Goal: Task Accomplishment & Management: Use online tool/utility

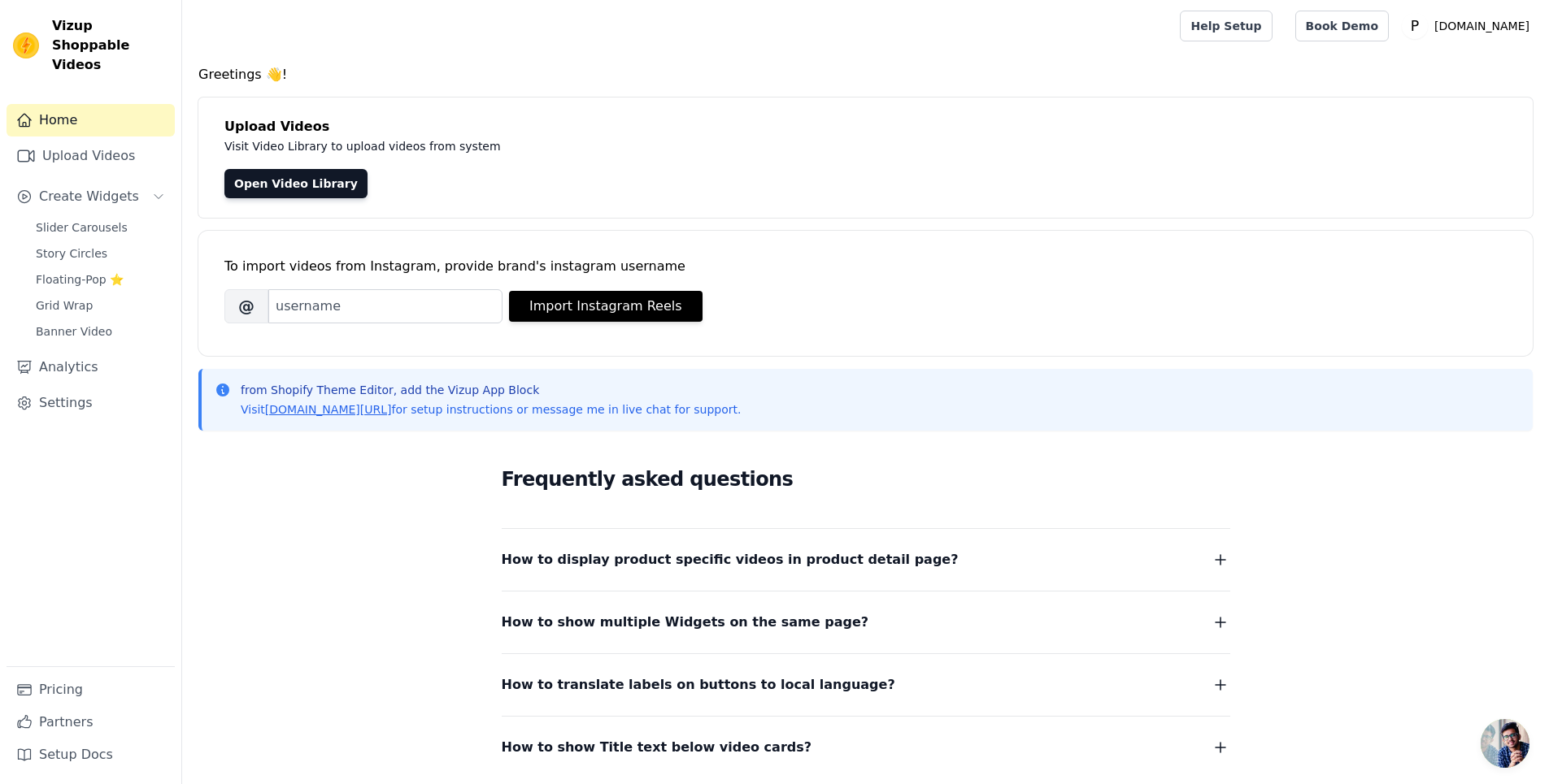
scroll to position [127, 0]
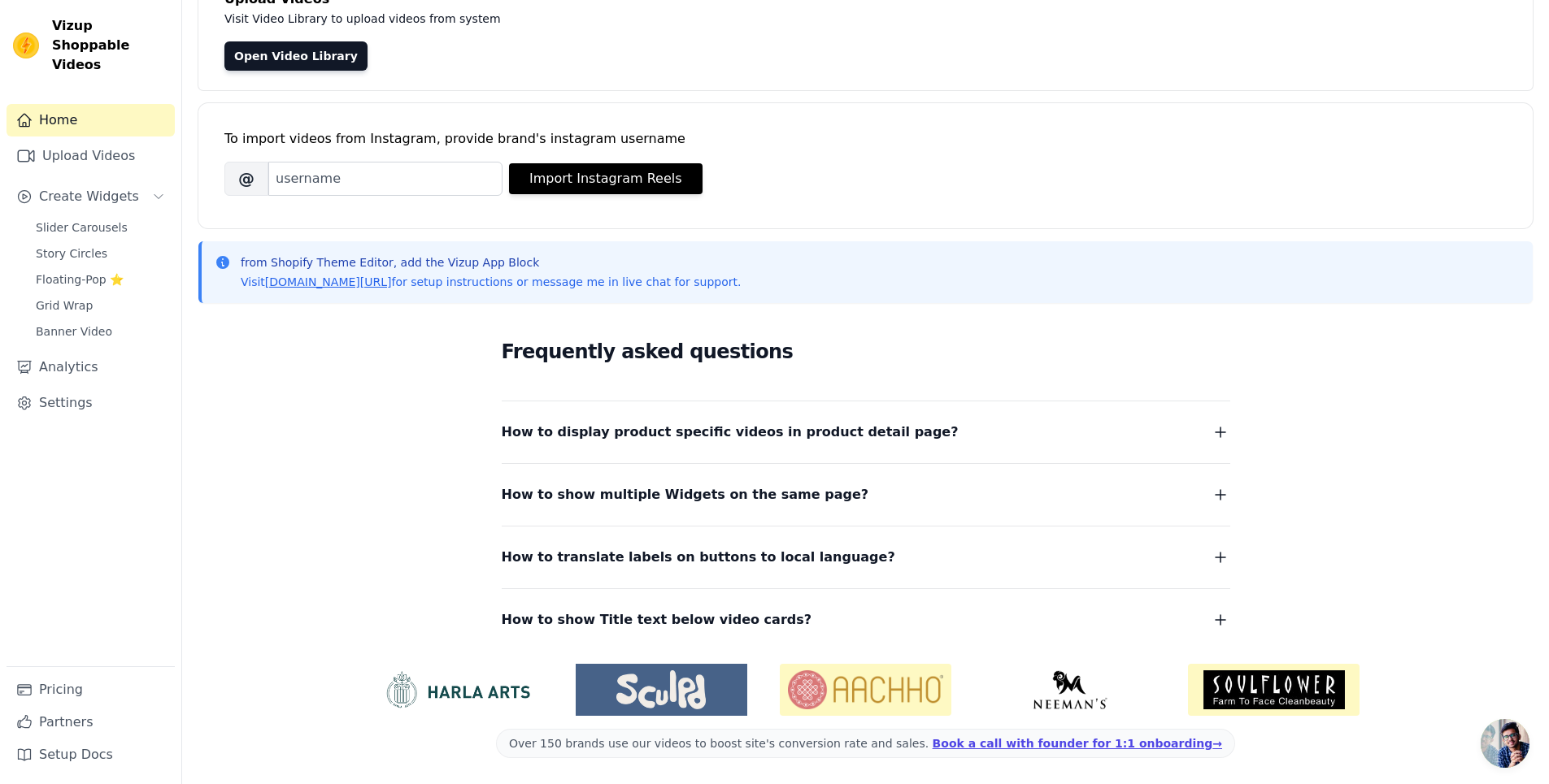
click at [1206, 418] on div "How to display product specific videos in product detail page? Create one widge…" at bounding box center [865, 422] width 728 height 42
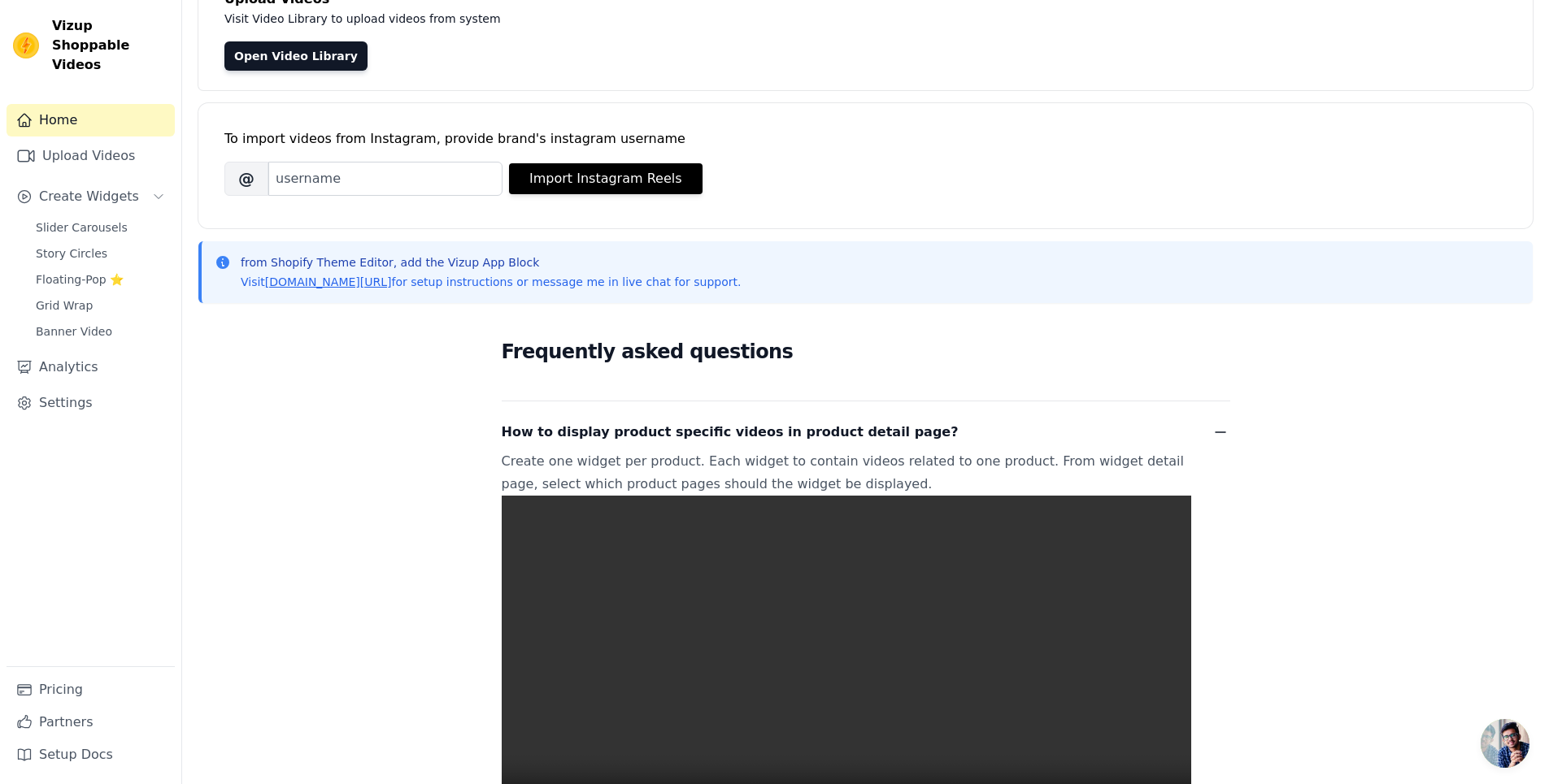
click at [1223, 436] on icon "button" at bounding box center [1220, 433] width 20 height 20
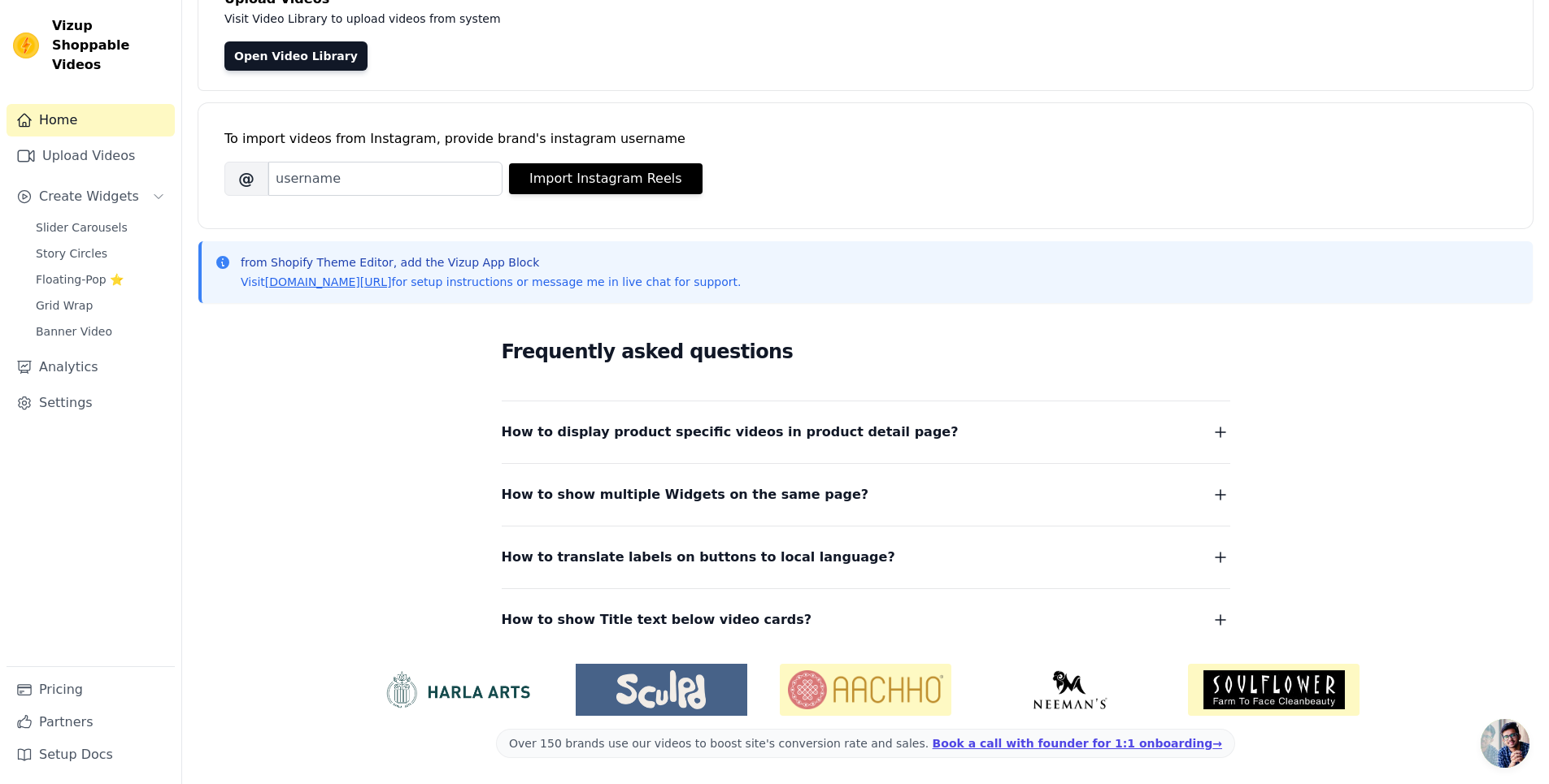
click at [1223, 436] on icon "button" at bounding box center [1220, 433] width 20 height 20
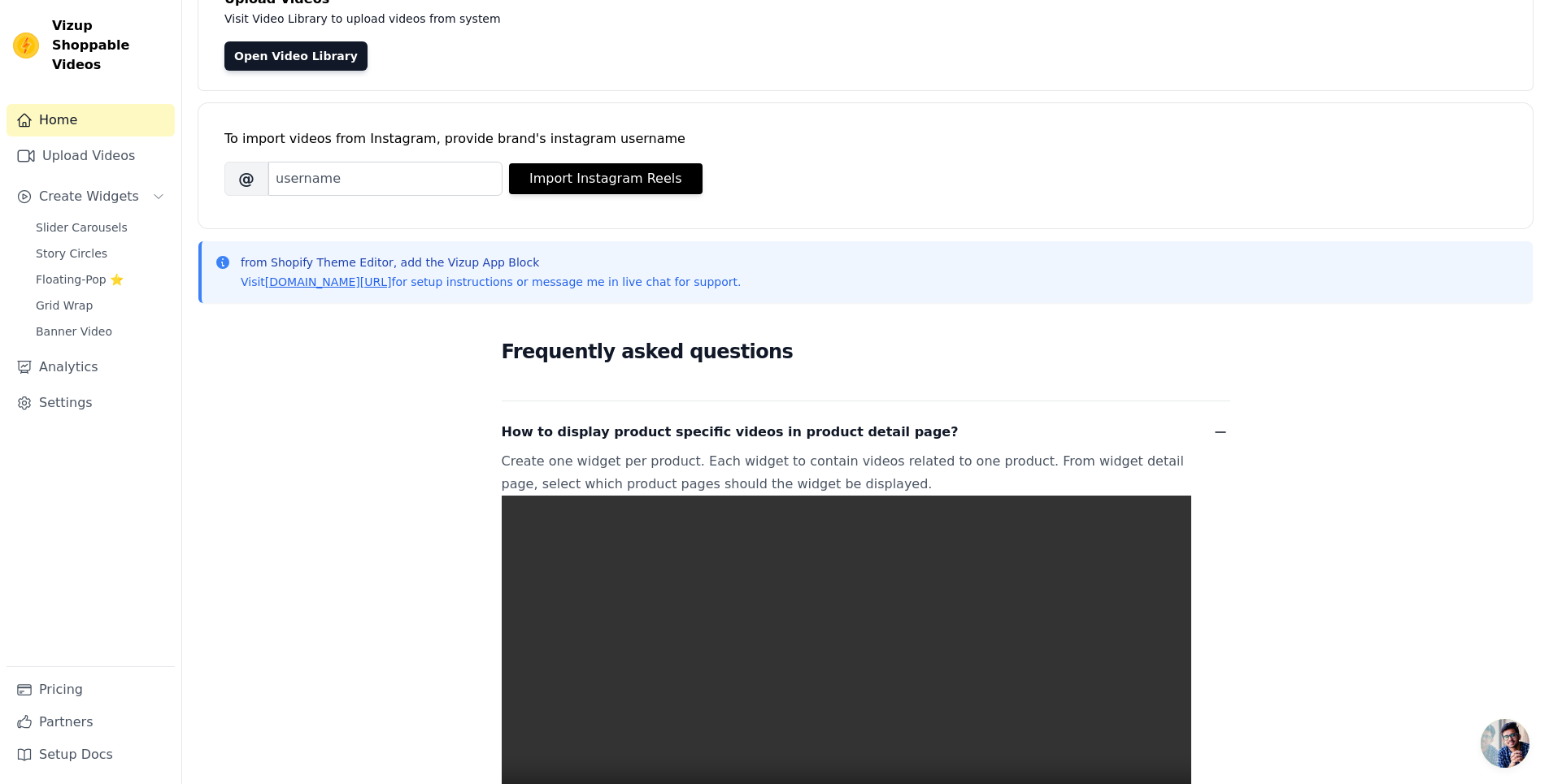
click at [1223, 436] on icon "button" at bounding box center [1220, 433] width 20 height 20
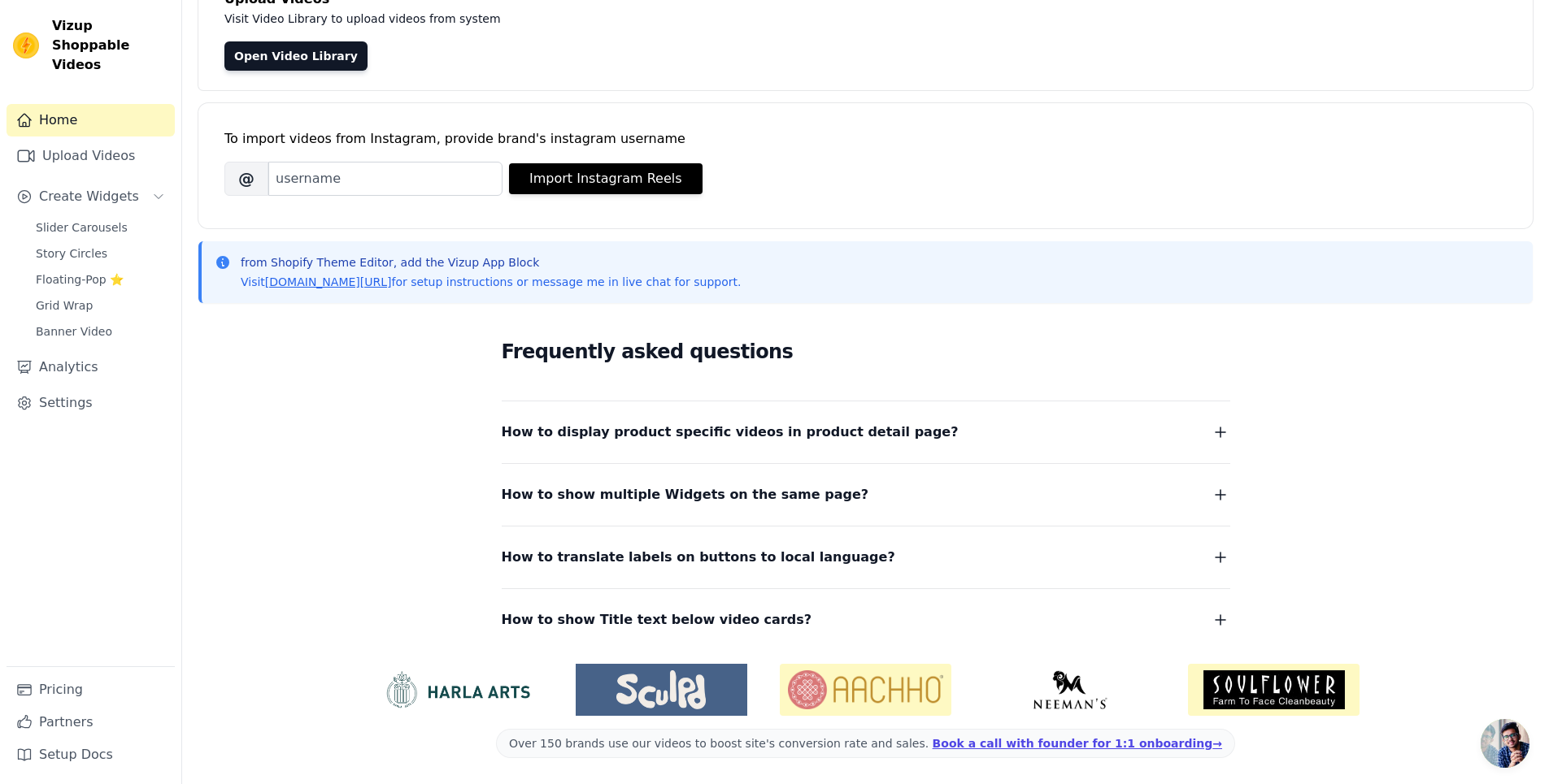
click at [1223, 436] on icon "button" at bounding box center [1220, 433] width 20 height 20
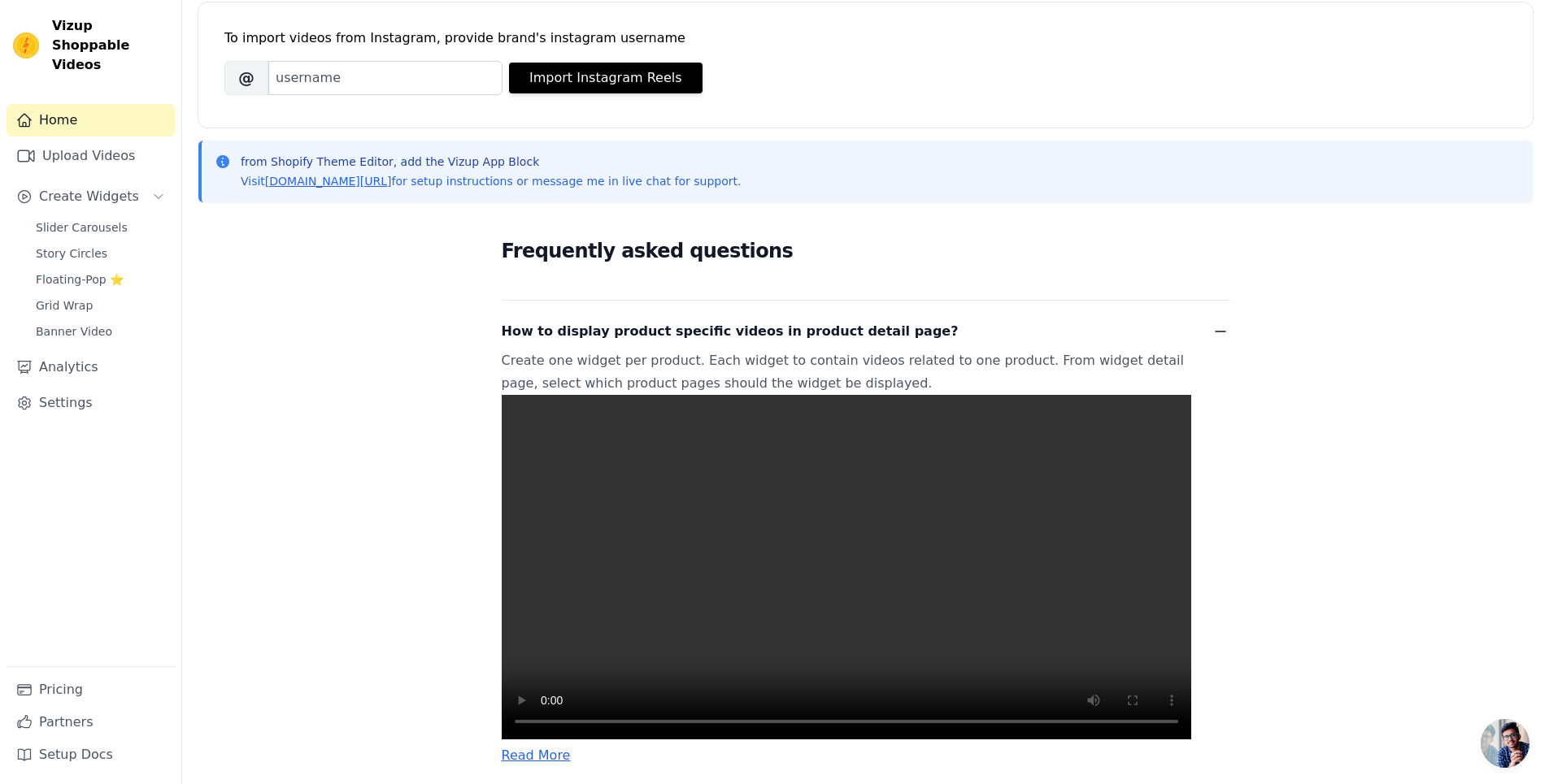
scroll to position [594, 0]
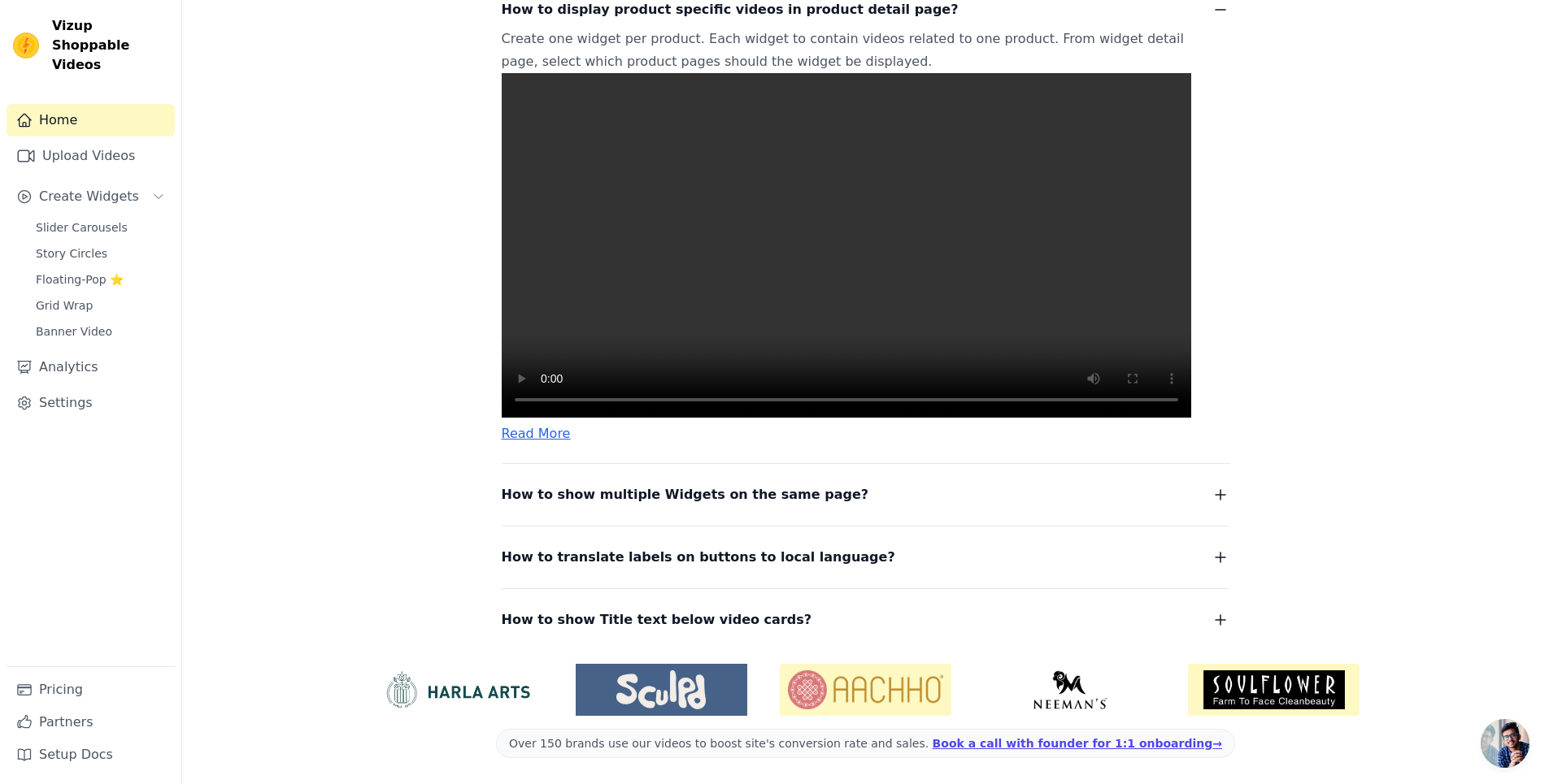
click at [1211, 485] on icon "button" at bounding box center [1220, 495] width 20 height 20
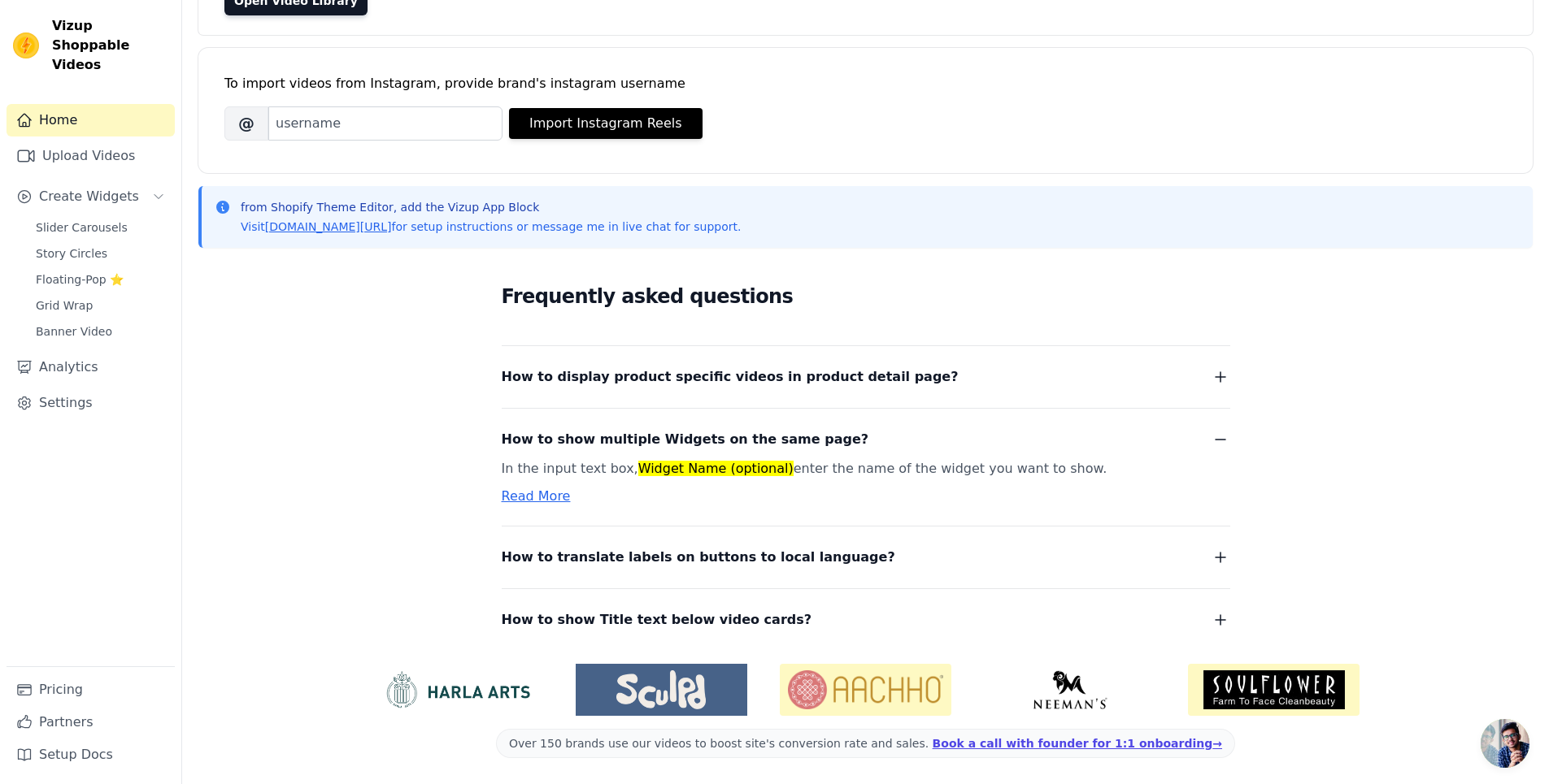
scroll to position [182, 0]
click at [1220, 441] on icon "button" at bounding box center [1220, 440] width 20 height 20
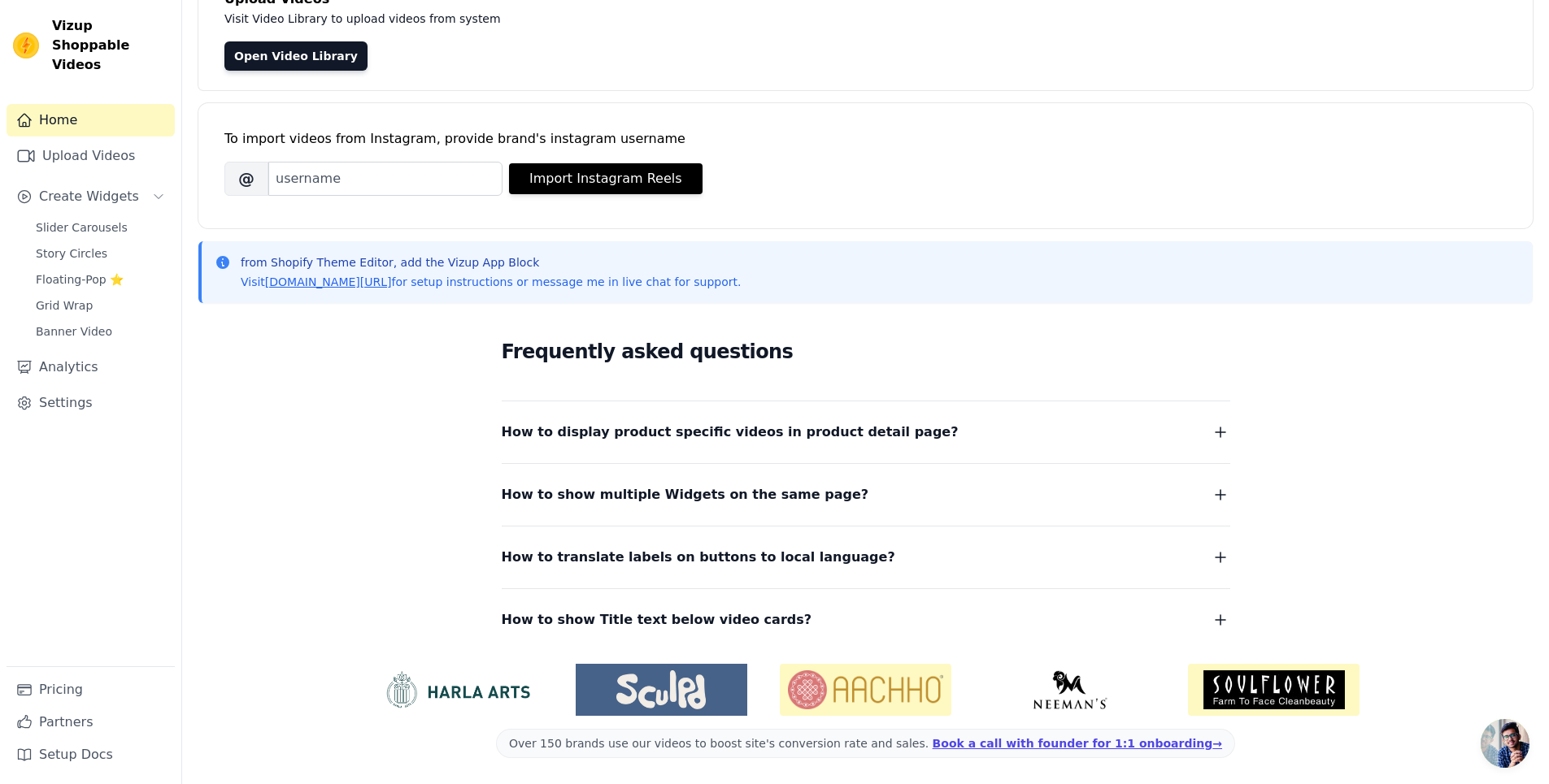
click at [1219, 562] on icon "button" at bounding box center [1220, 557] width 10 height 10
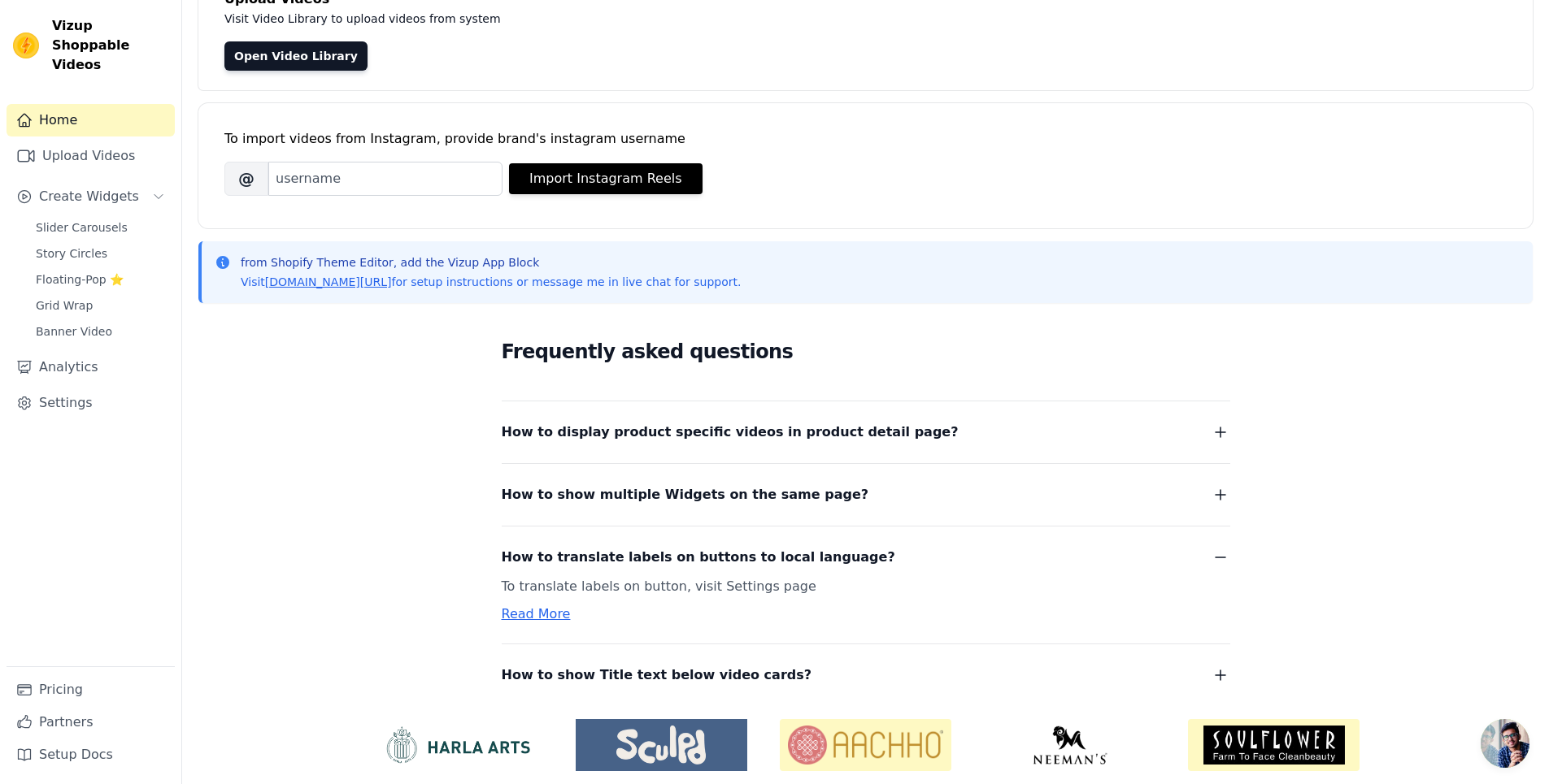
click at [1219, 562] on icon "button" at bounding box center [1220, 557] width 20 height 20
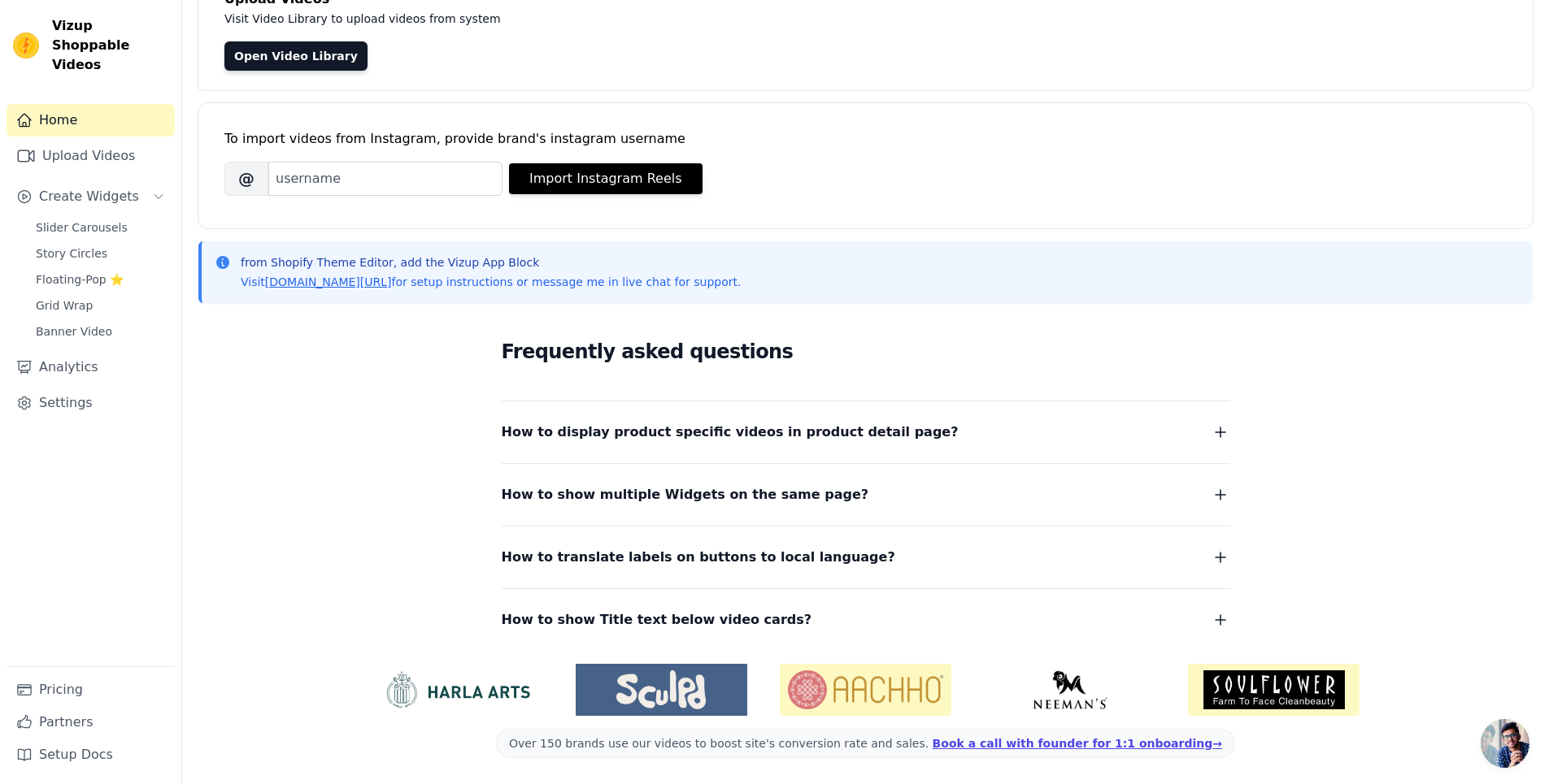
click at [1213, 612] on icon "button" at bounding box center [1220, 620] width 20 height 20
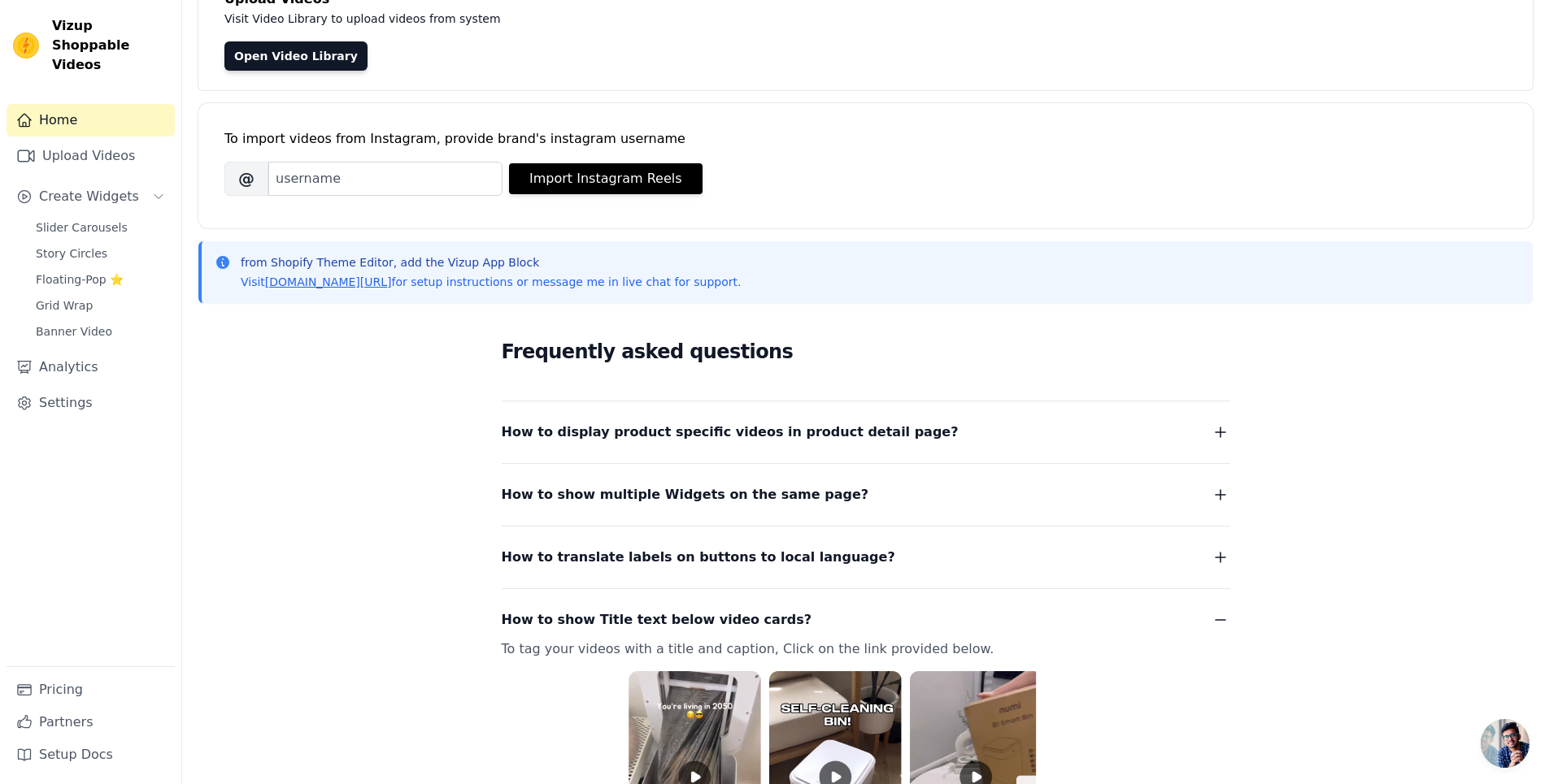
click at [1213, 612] on icon "button" at bounding box center [1220, 620] width 20 height 20
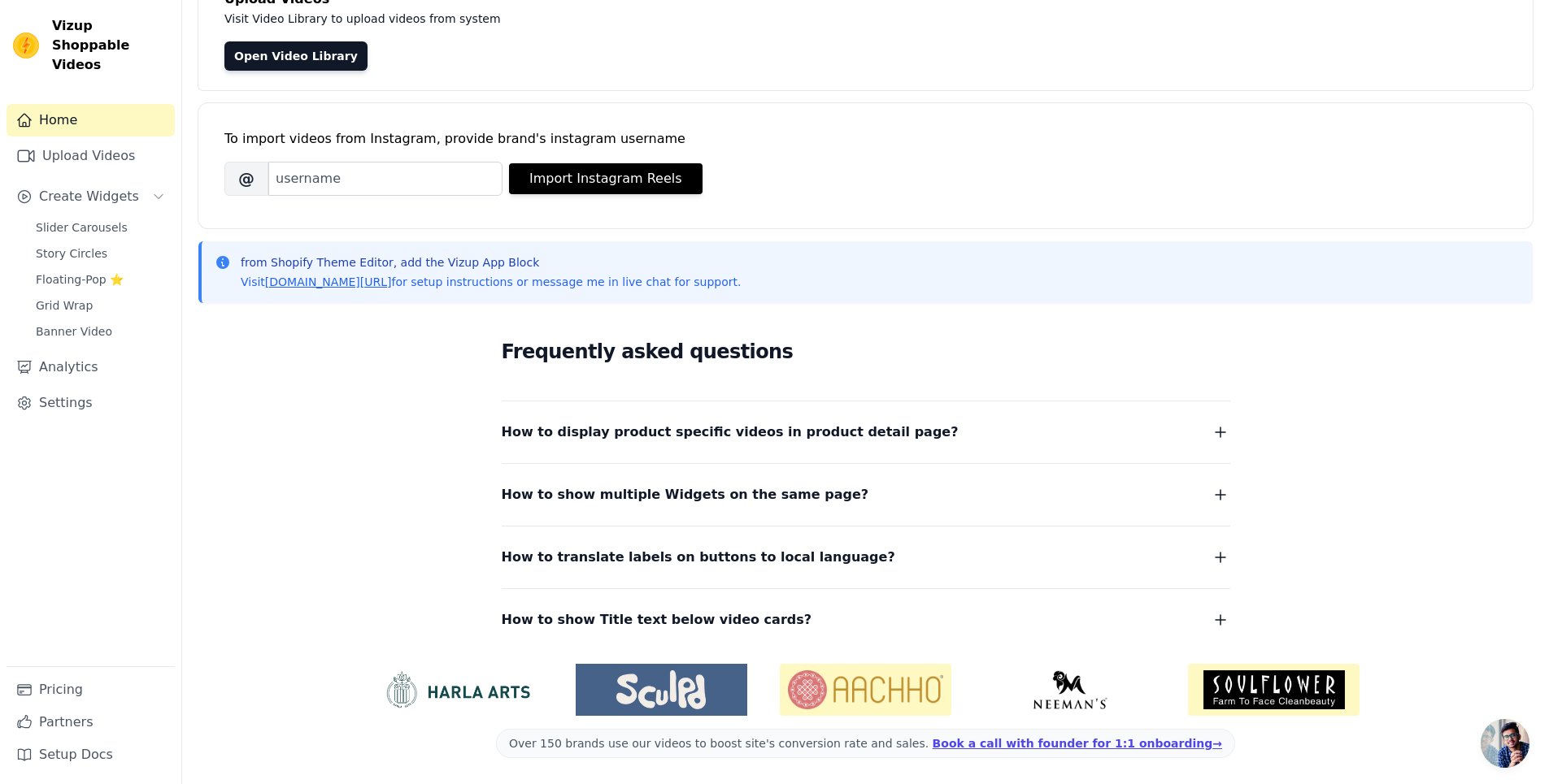
click at [1213, 612] on icon "button" at bounding box center [1220, 620] width 20 height 20
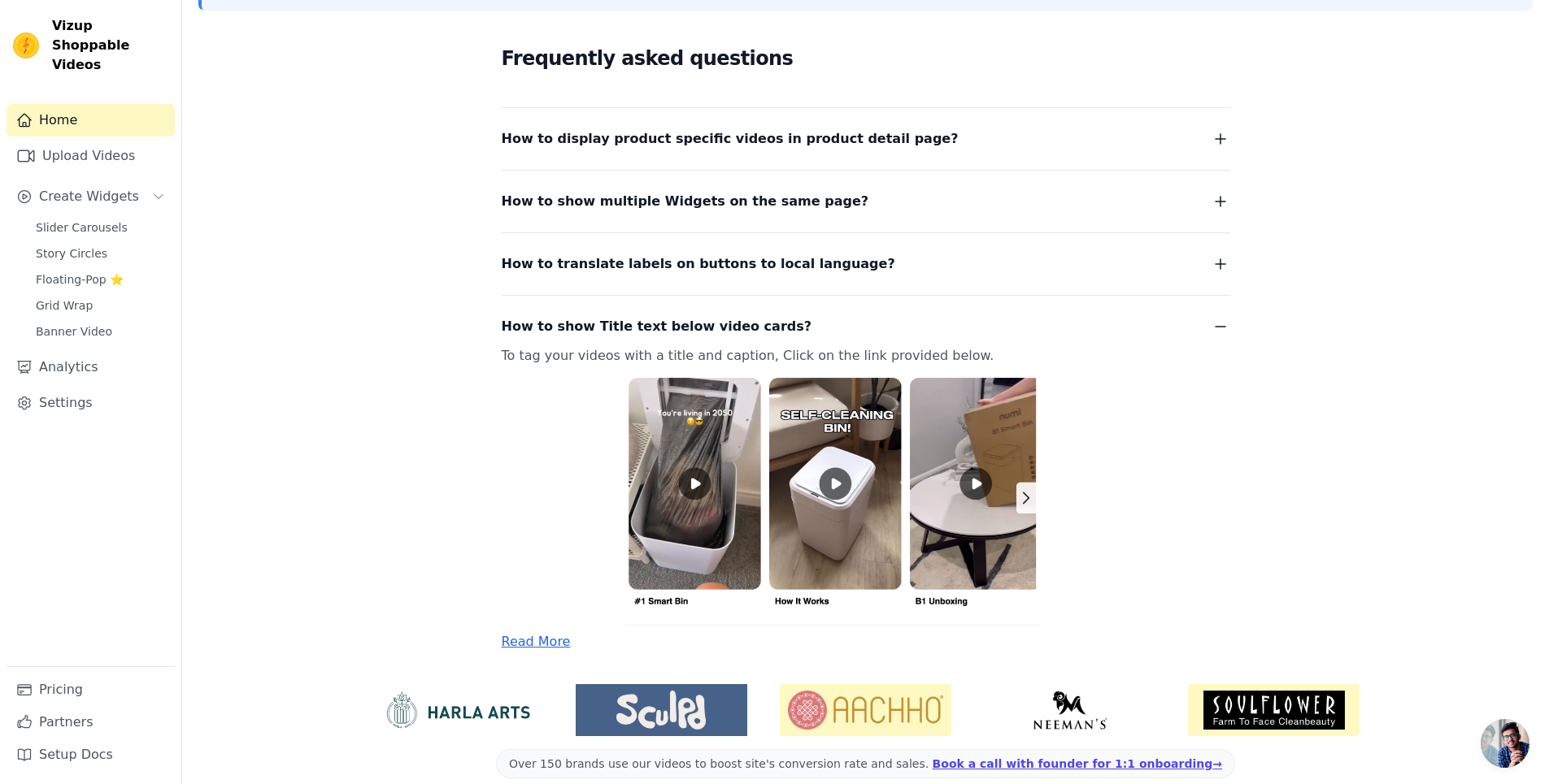
scroll to position [441, 0]
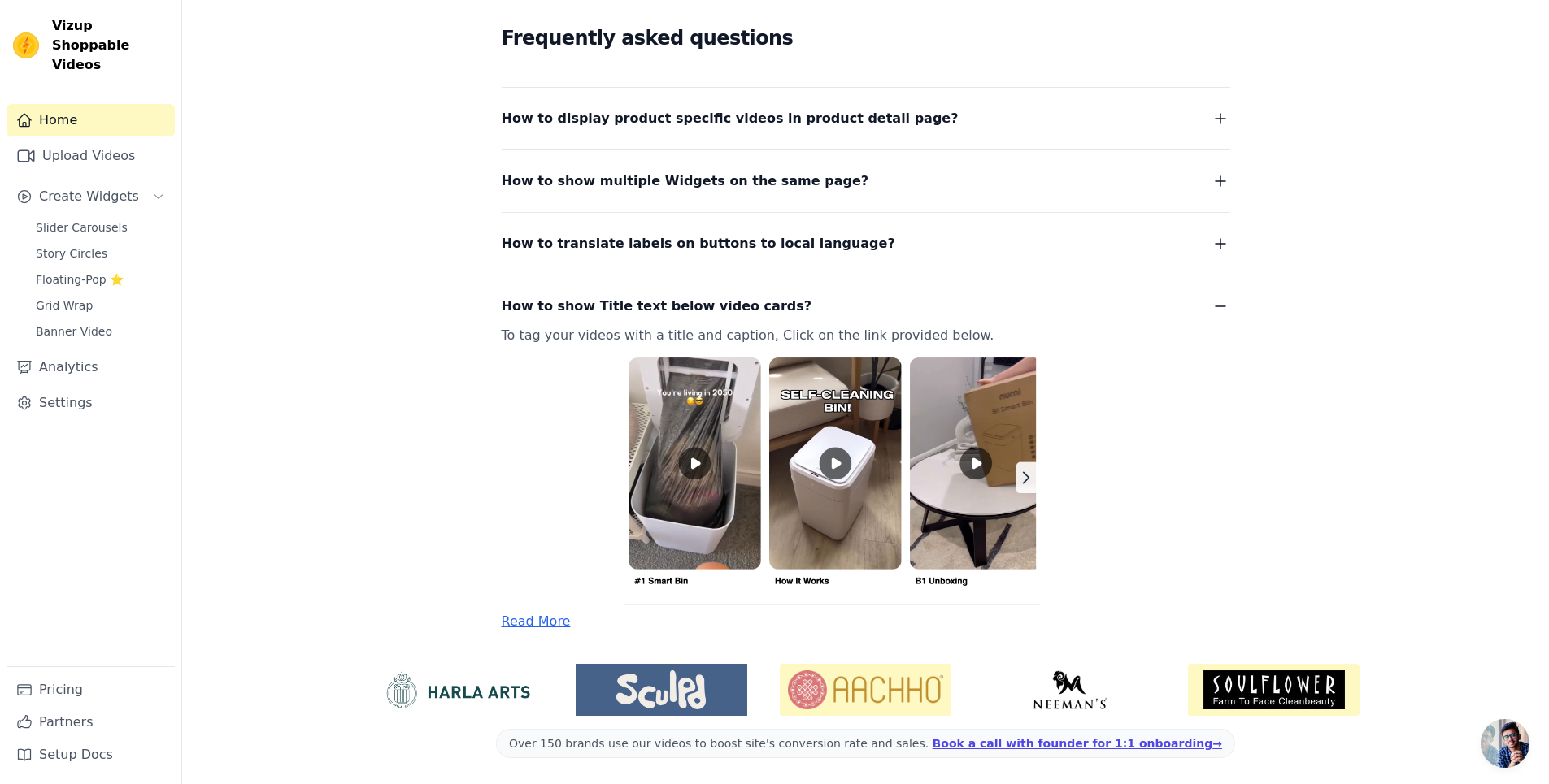
click at [1227, 299] on icon "button" at bounding box center [1220, 307] width 20 height 20
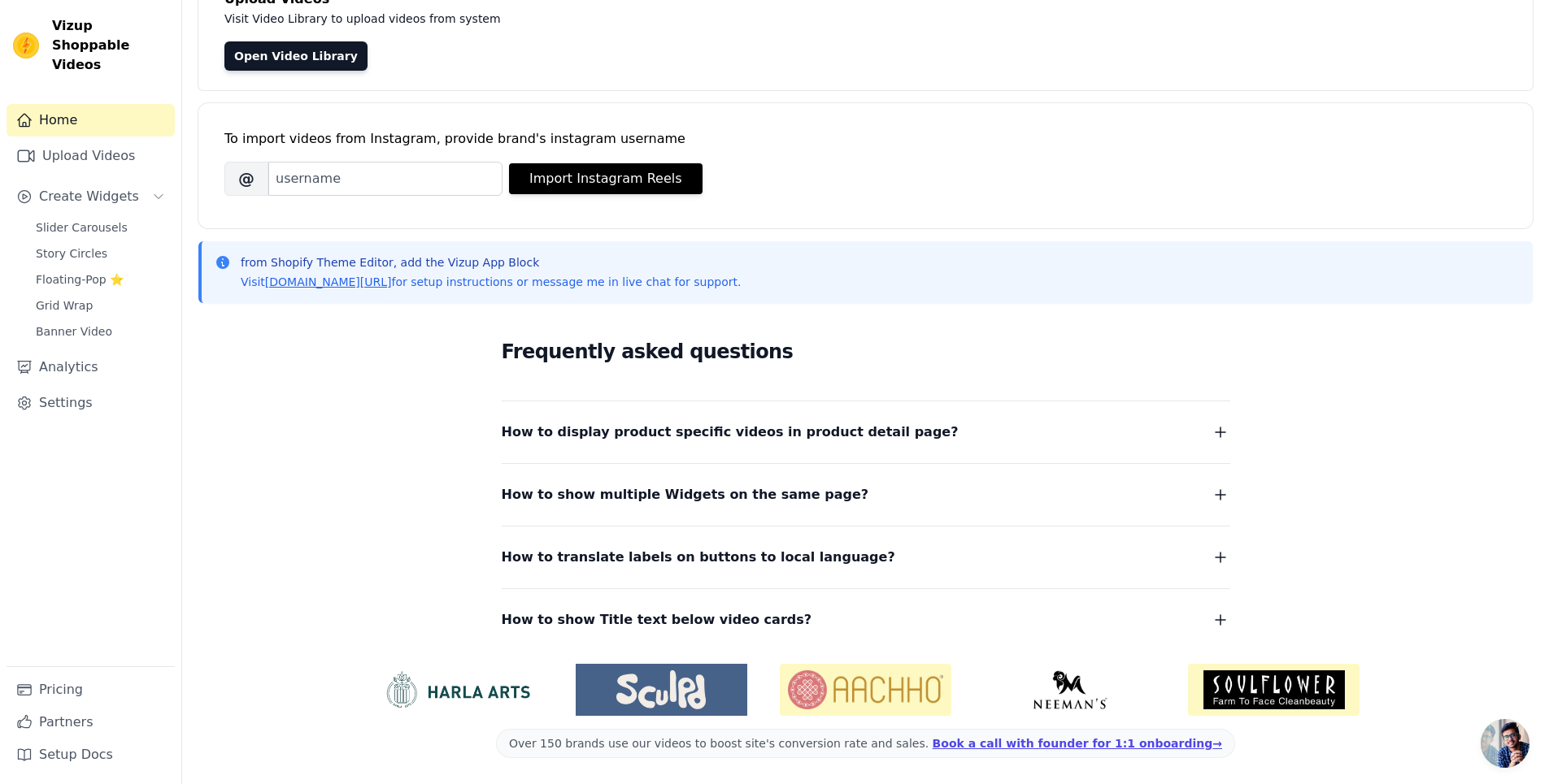
scroll to position [0, 0]
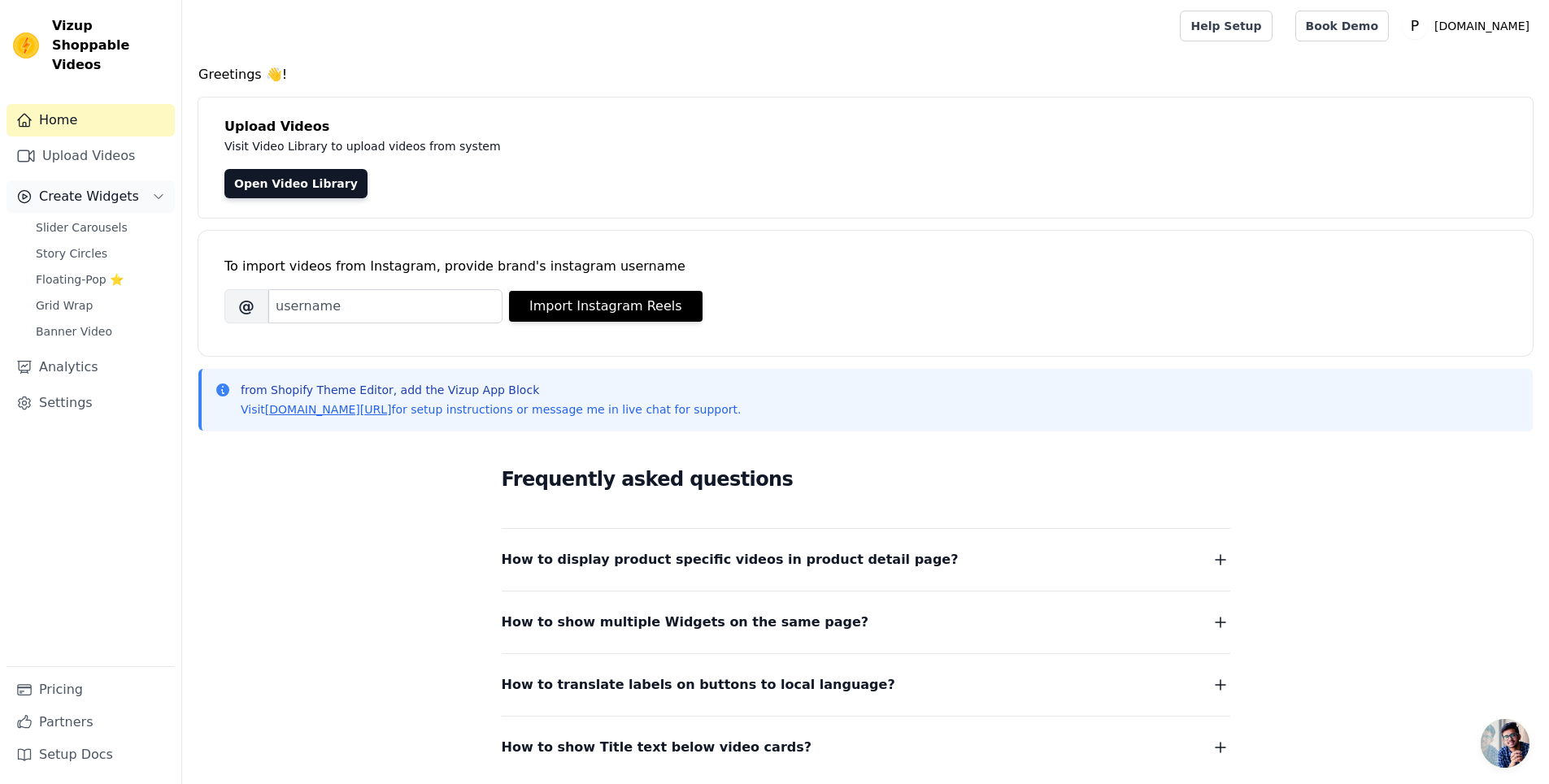
click at [120, 187] on span "Create Widgets" at bounding box center [89, 197] width 100 height 20
click at [126, 160] on div "Home Upload Videos Create Widgets Analytics Settings" at bounding box center [91, 385] width 169 height 562
click at [137, 180] on button "Create Widgets" at bounding box center [91, 196] width 169 height 33
click at [74, 220] on span "Slider Carousels" at bounding box center [81, 228] width 92 height 16
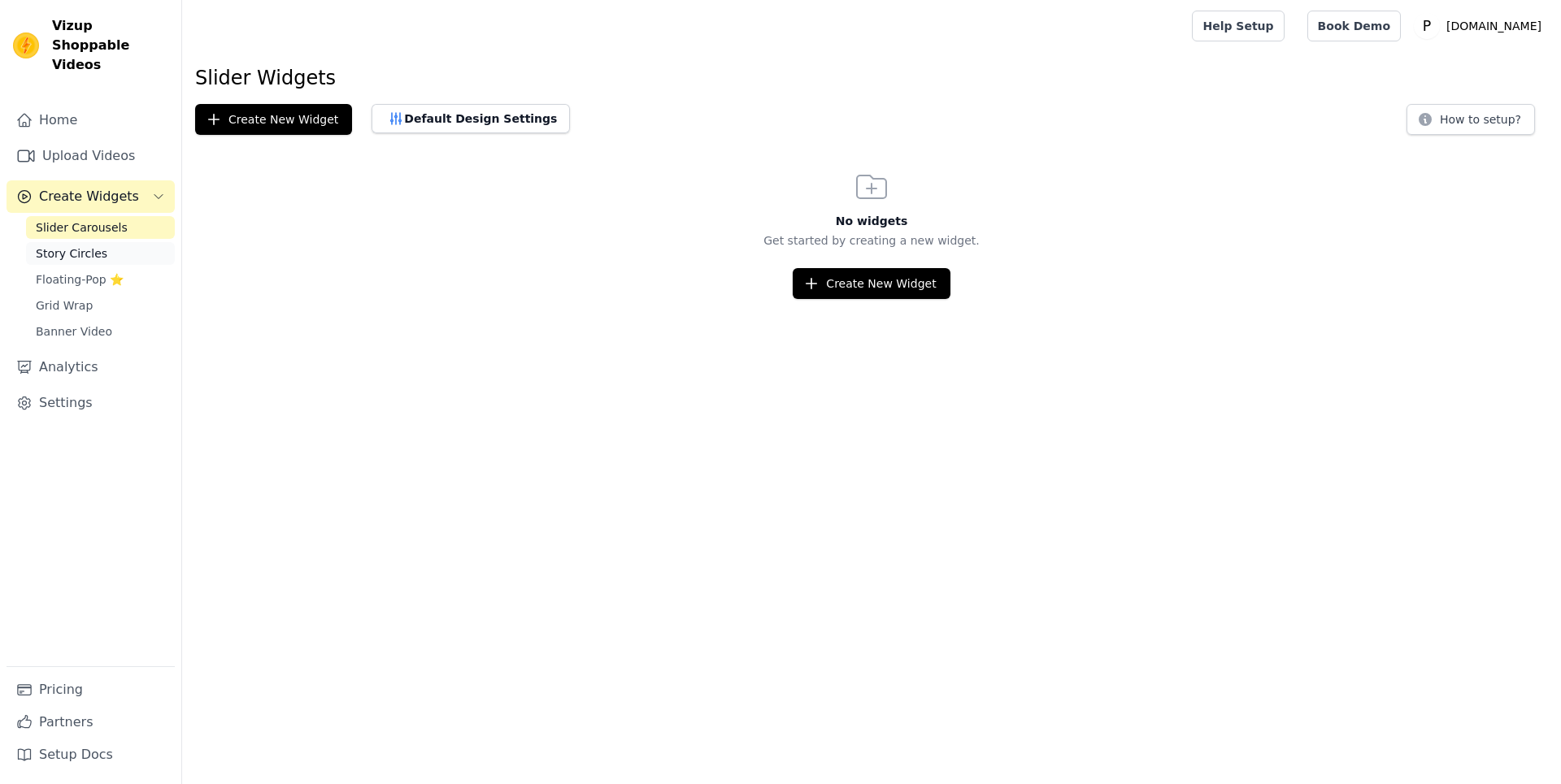
click at [96, 245] on link "Story Circles" at bounding box center [100, 253] width 149 height 23
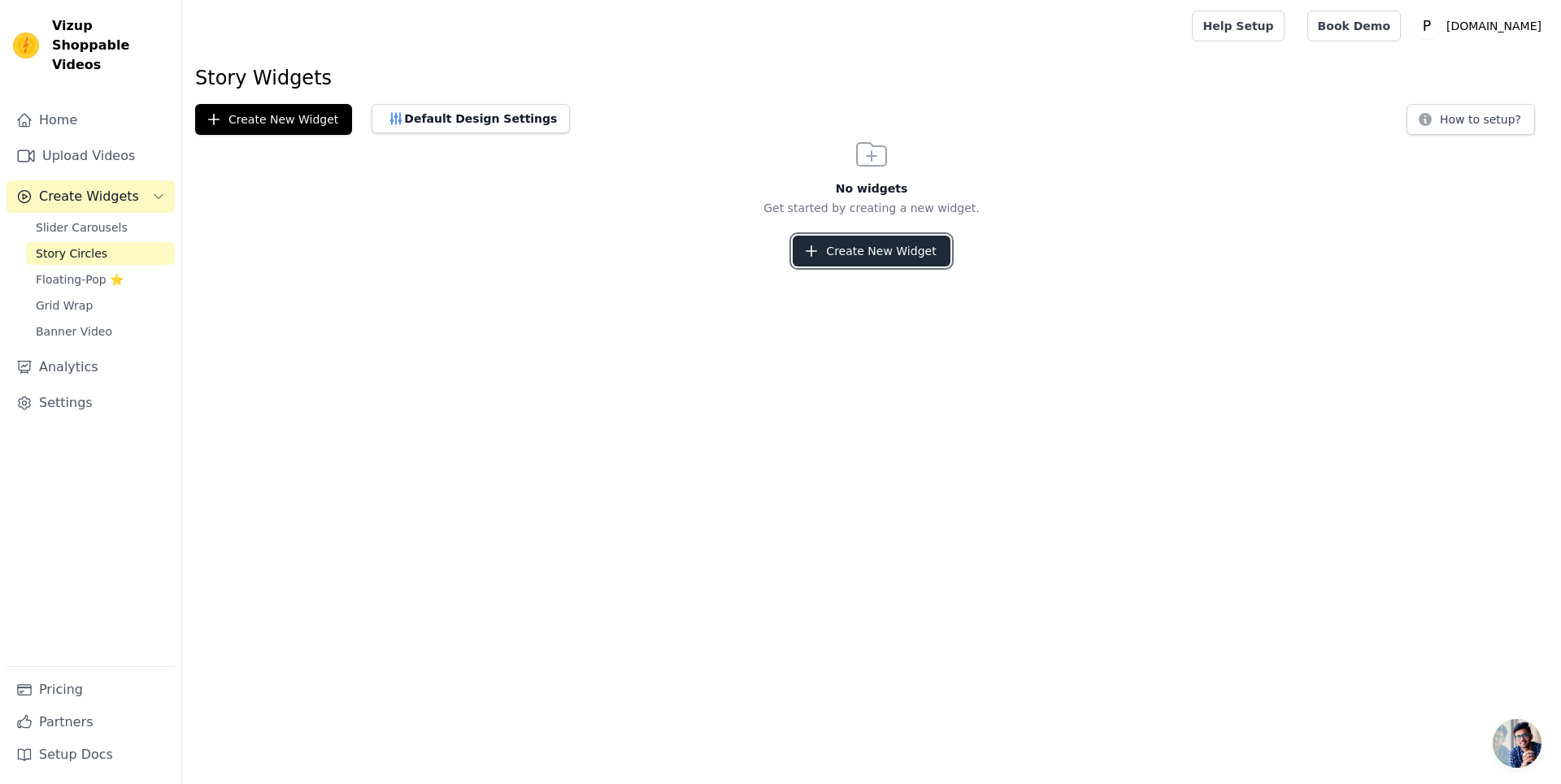
click at [878, 243] on button "Create New Widget" at bounding box center [871, 250] width 157 height 31
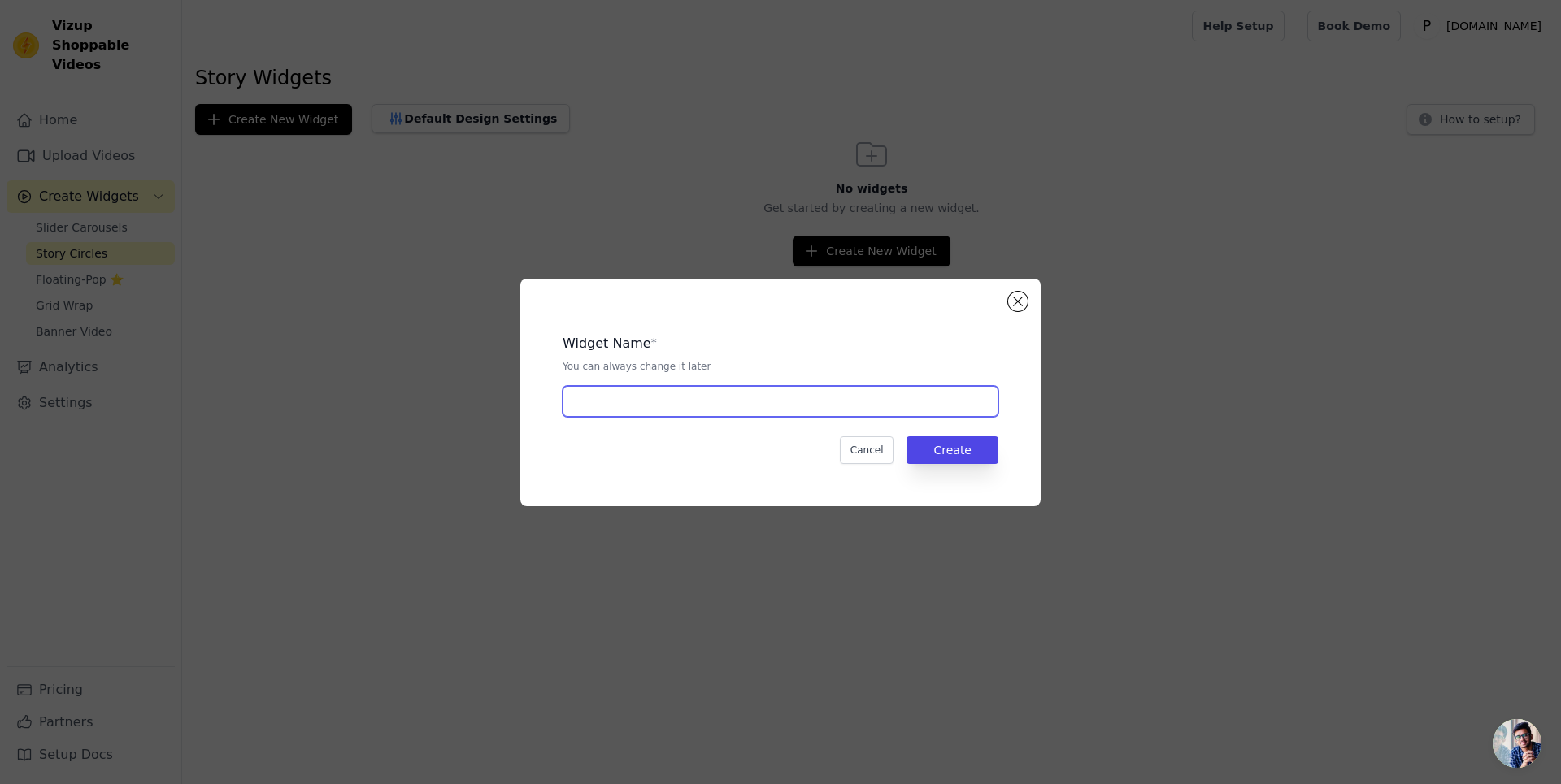
click at [876, 403] on input "text" at bounding box center [780, 400] width 436 height 31
type input "Pixis Reviews"
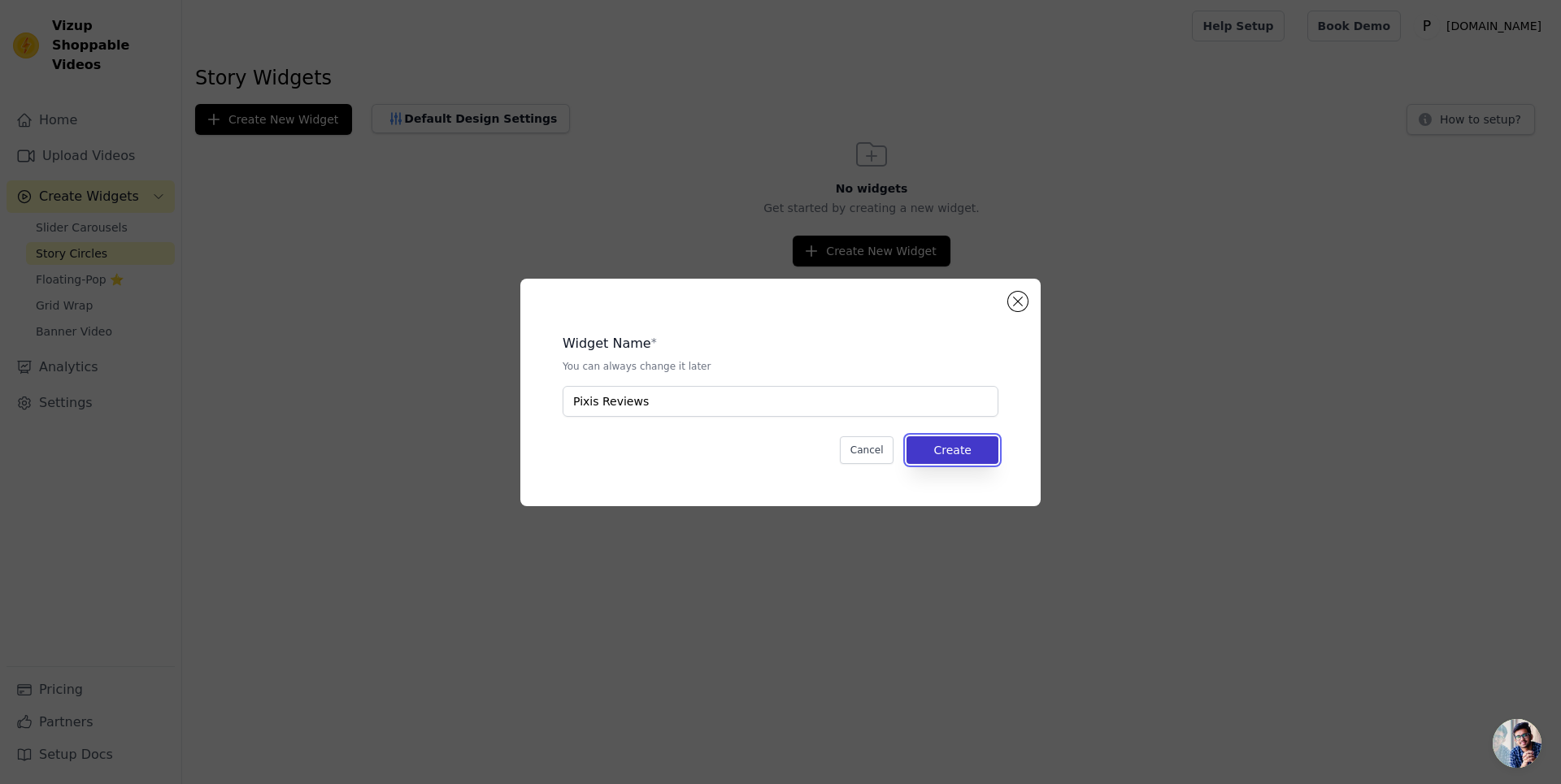
click at [969, 457] on button "Create" at bounding box center [952, 451] width 92 height 28
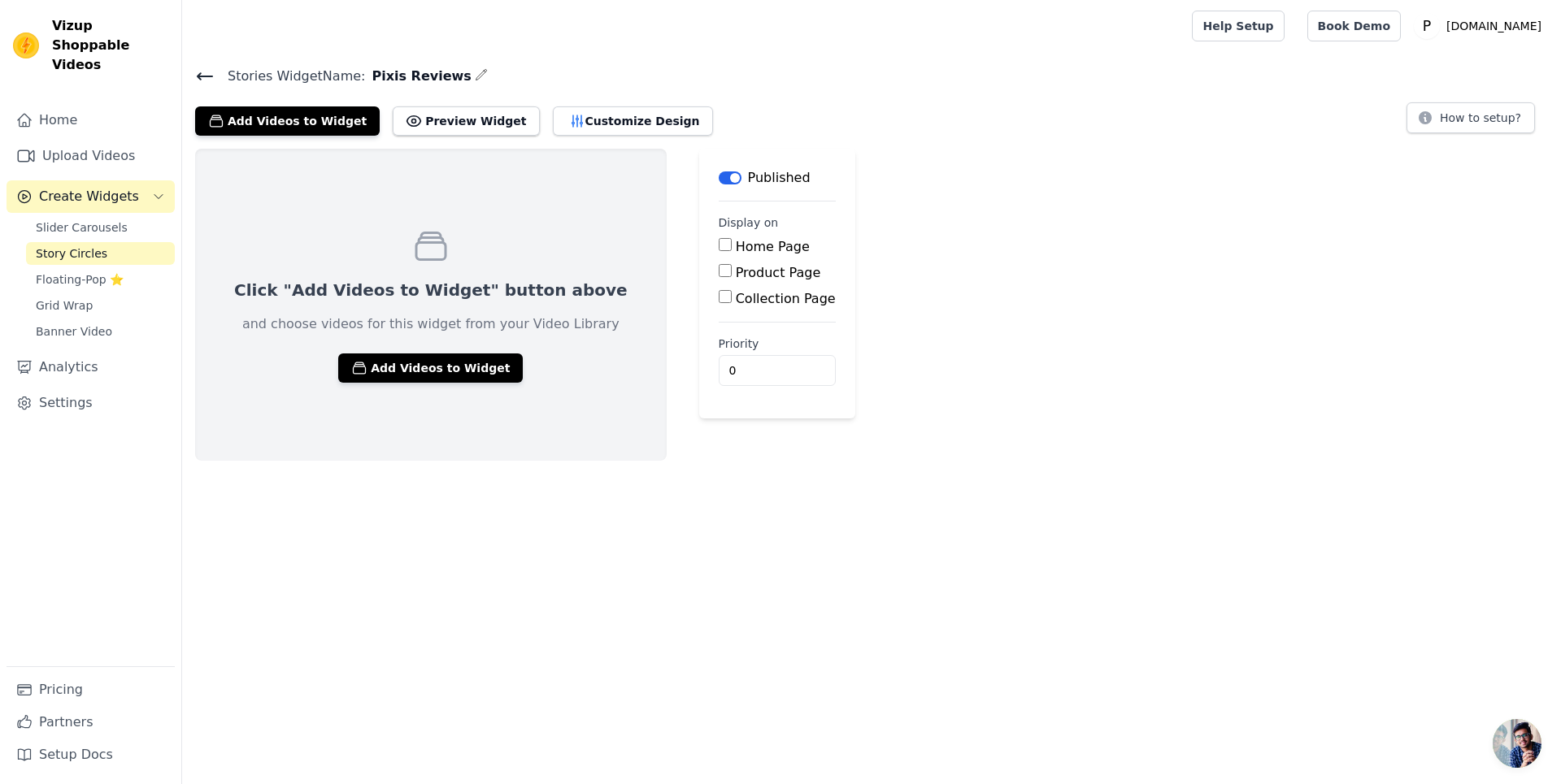
click at [719, 269] on input "Product Page" at bounding box center [725, 270] width 13 height 13
checkbox input "true"
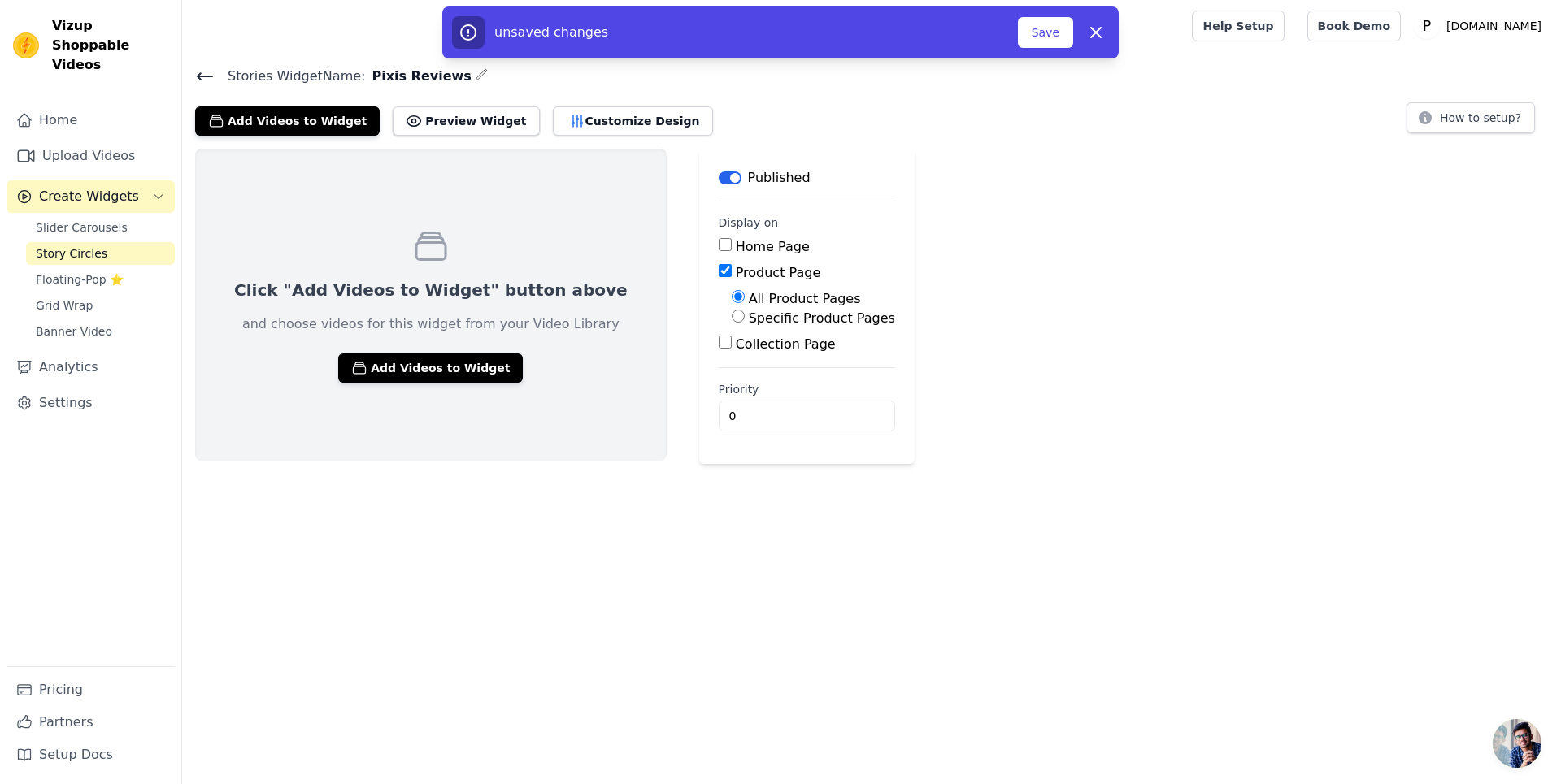
click at [732, 323] on div "Specific Product Pages" at bounding box center [814, 319] width 164 height 20
click at [732, 321] on input "Specific Product Pages" at bounding box center [738, 316] width 13 height 13
radio input "true"
click at [732, 358] on button "Select Products" at bounding box center [786, 355] width 109 height 28
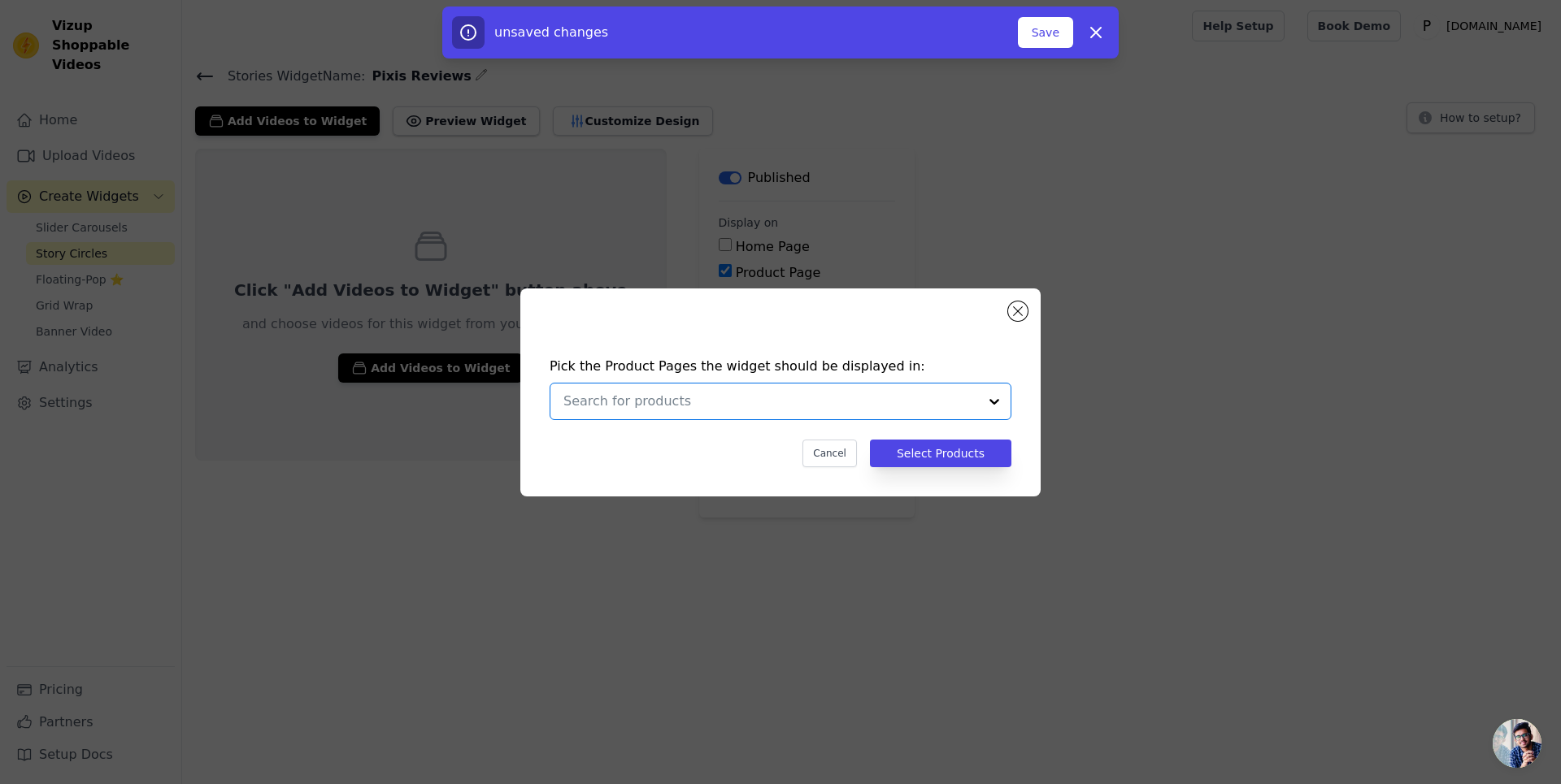
click at [764, 409] on input "text" at bounding box center [771, 401] width 414 height 20
click at [664, 389] on div at bounding box center [771, 401] width 414 height 36
click at [682, 439] on div "Pixis Whitening Cream | Reduce DarkSpots + Sunblock" at bounding box center [761, 440] width 312 height 16
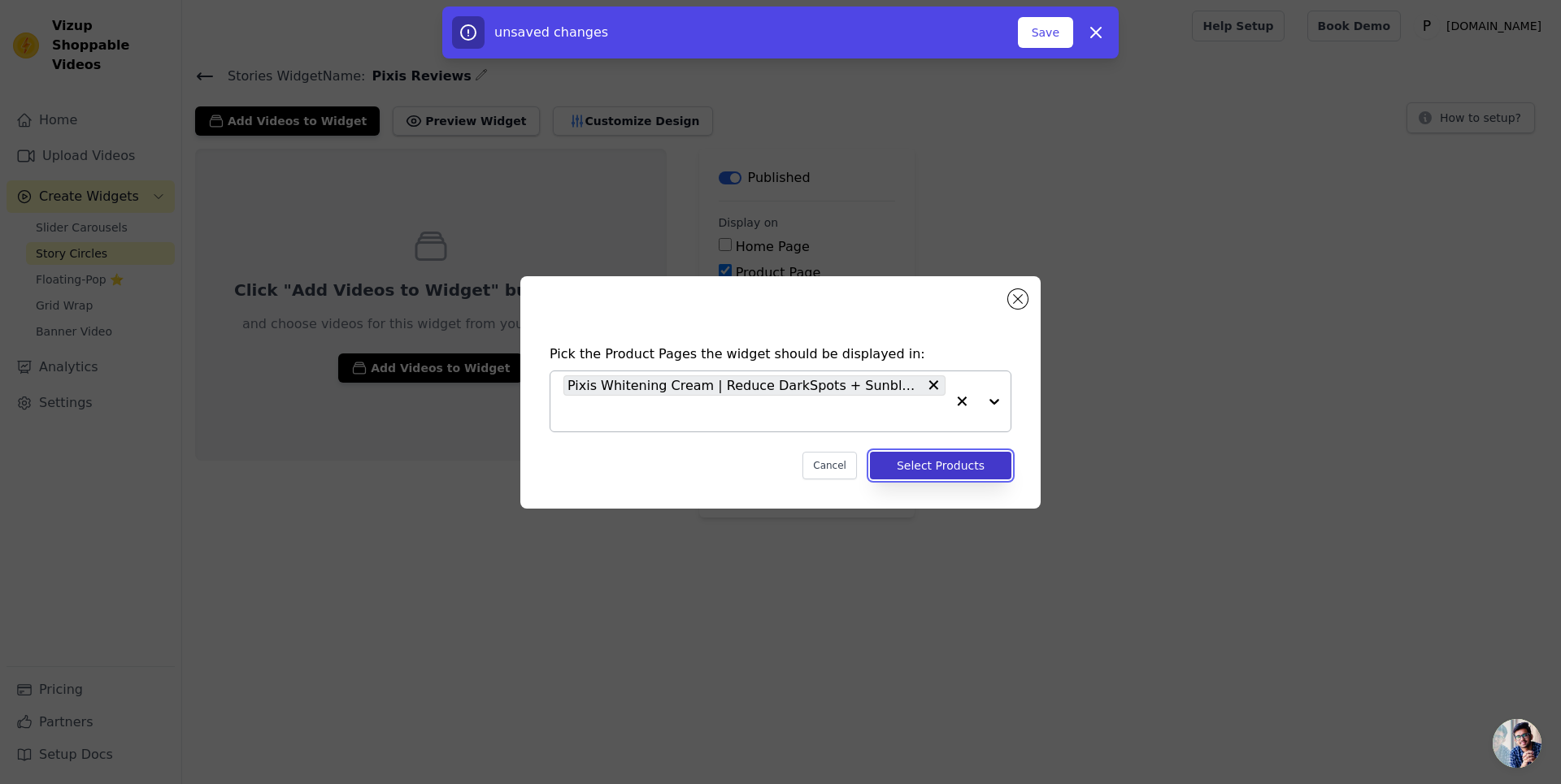
click at [918, 452] on button "Select Products" at bounding box center [940, 465] width 141 height 28
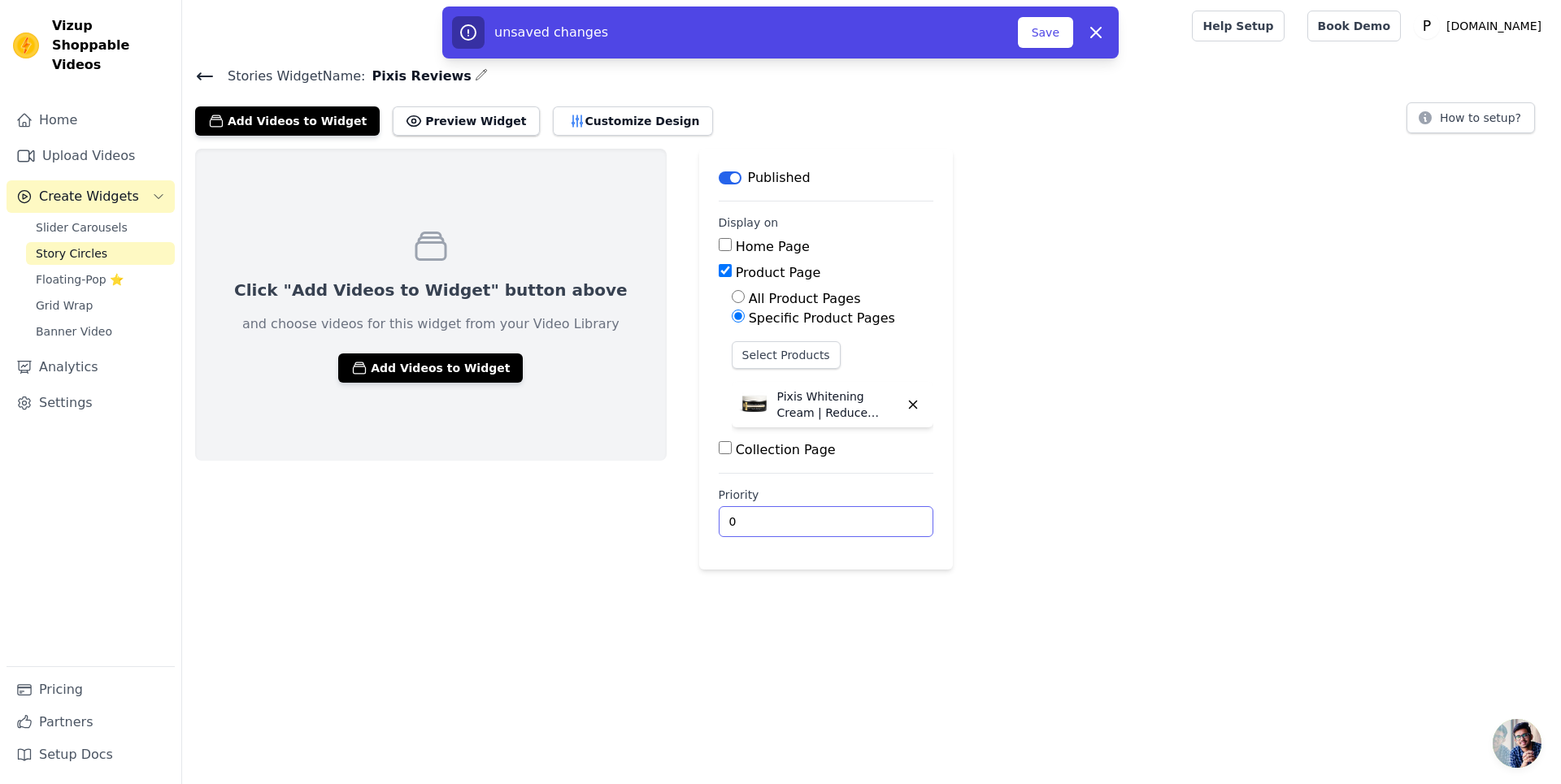
click at [719, 516] on input "0" at bounding box center [827, 521] width 215 height 31
type input "1"
click at [122, 246] on div "Slider Carousels Story Circles Floating-Pop ⭐ Grid Wrap Banner Video" at bounding box center [100, 279] width 149 height 127
click at [120, 268] on link "Floating-Pop ⭐" at bounding box center [100, 279] width 149 height 23
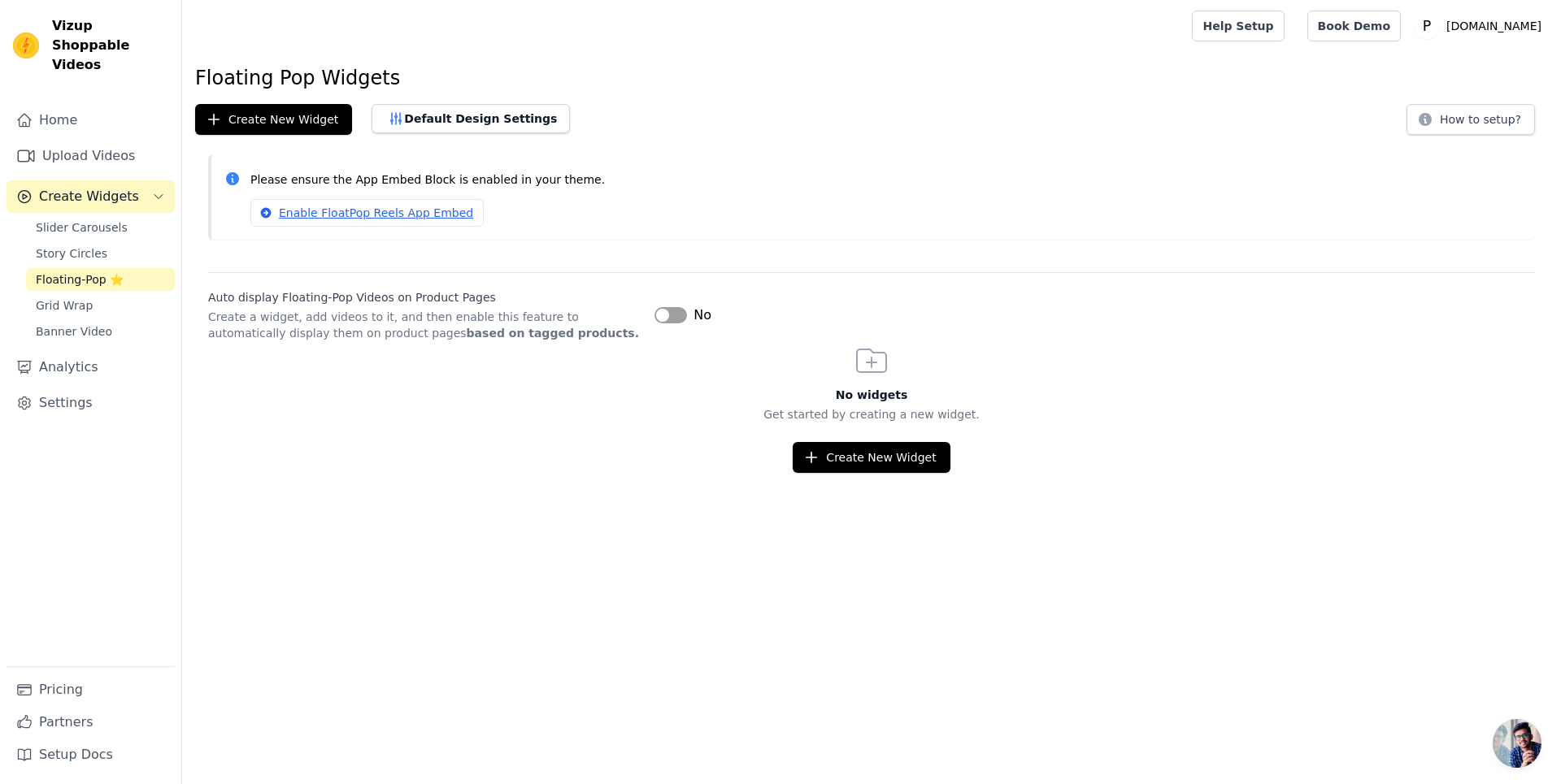
click at [685, 310] on button "Label" at bounding box center [670, 316] width 33 height 16
click at [855, 471] on button "Create New Widget" at bounding box center [871, 457] width 157 height 31
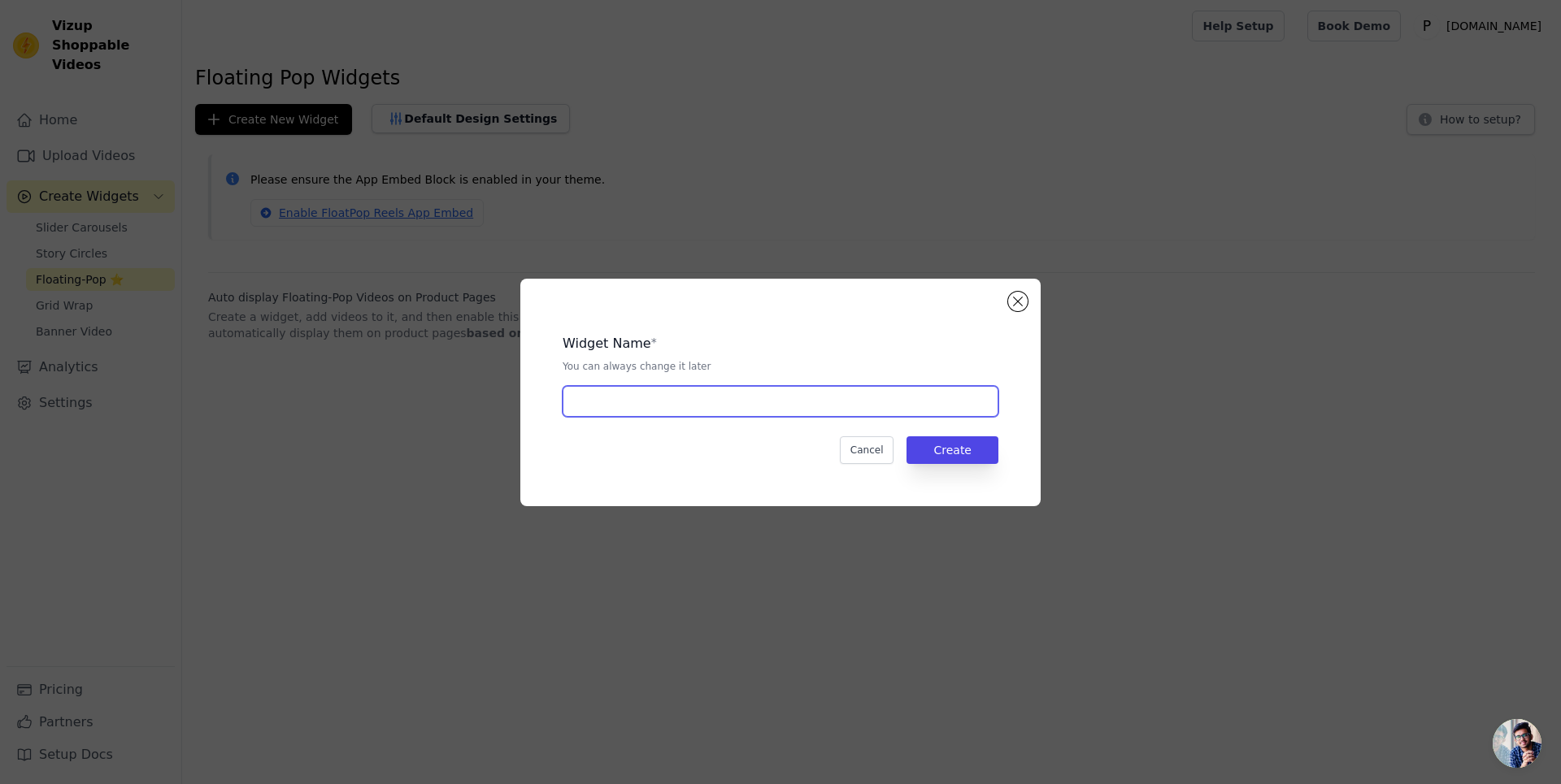
click at [737, 394] on input "text" at bounding box center [780, 400] width 436 height 31
type input "Pixis pop"
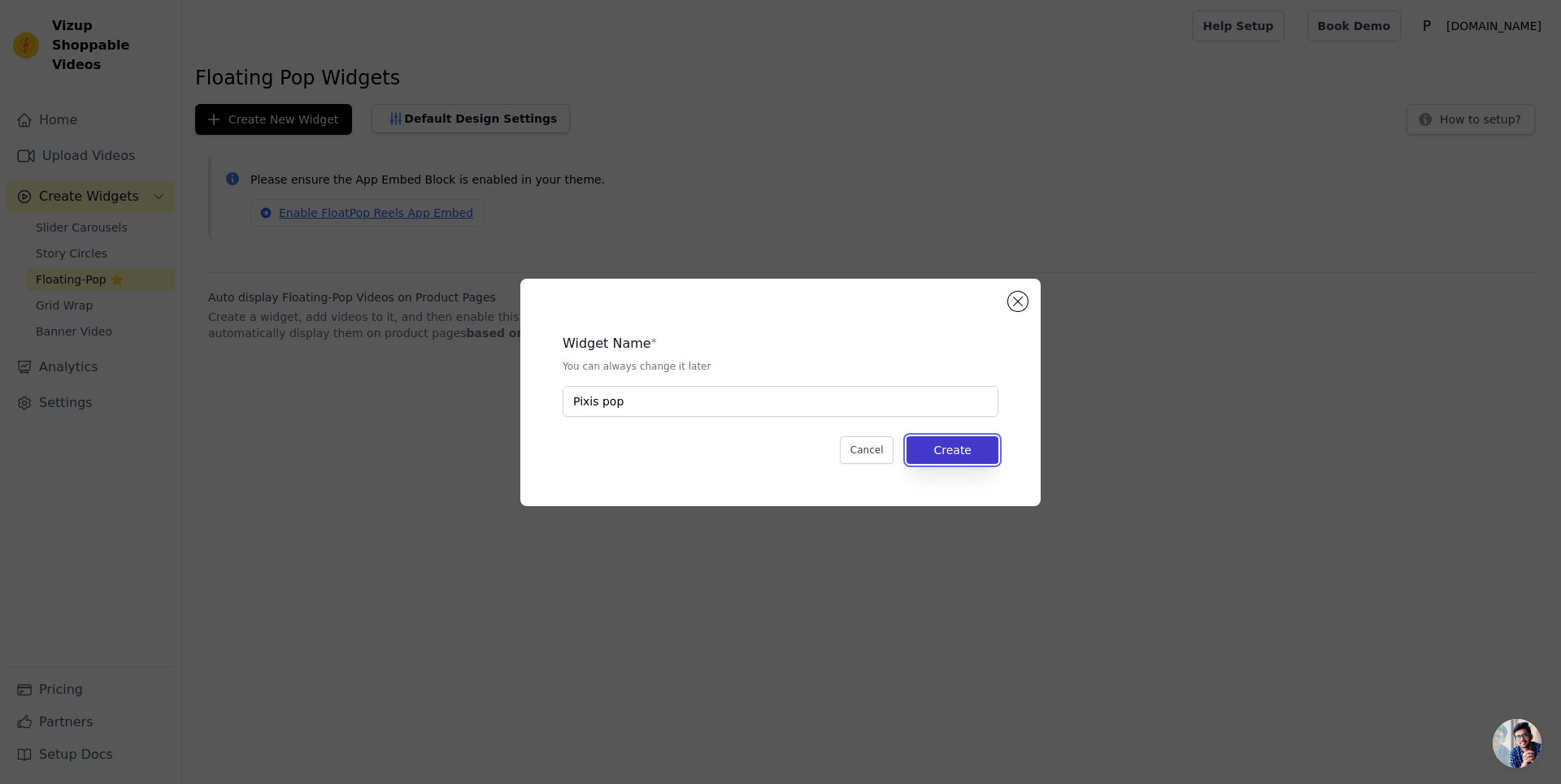
click at [982, 458] on button "Create" at bounding box center [952, 451] width 92 height 28
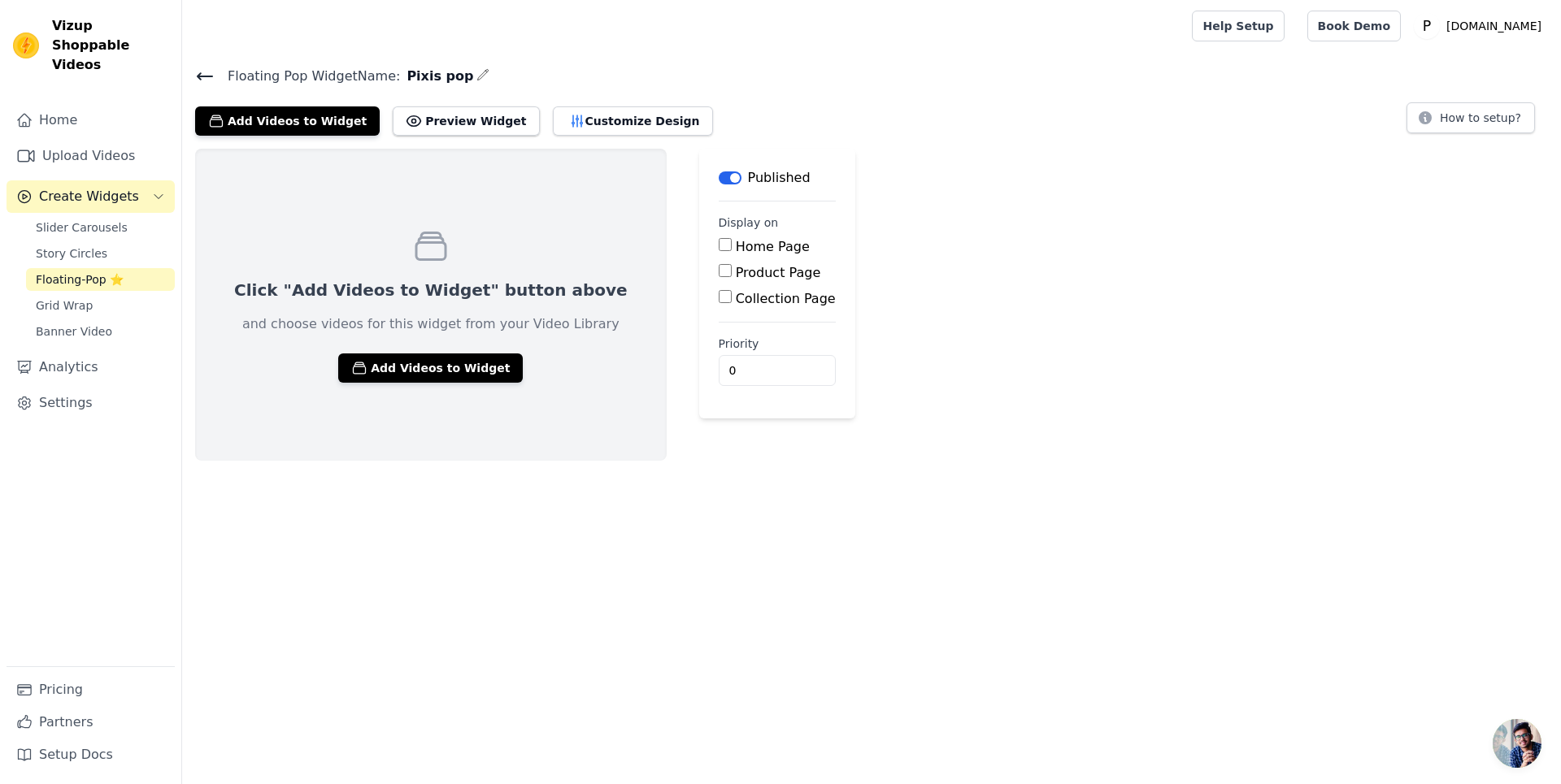
click at [135, 221] on div "Slider Carousels Story Circles Floating-Pop ⭐ Grid Wrap Banner Video" at bounding box center [100, 279] width 149 height 127
click at [84, 246] on span "Story Circles" at bounding box center [71, 253] width 72 height 16
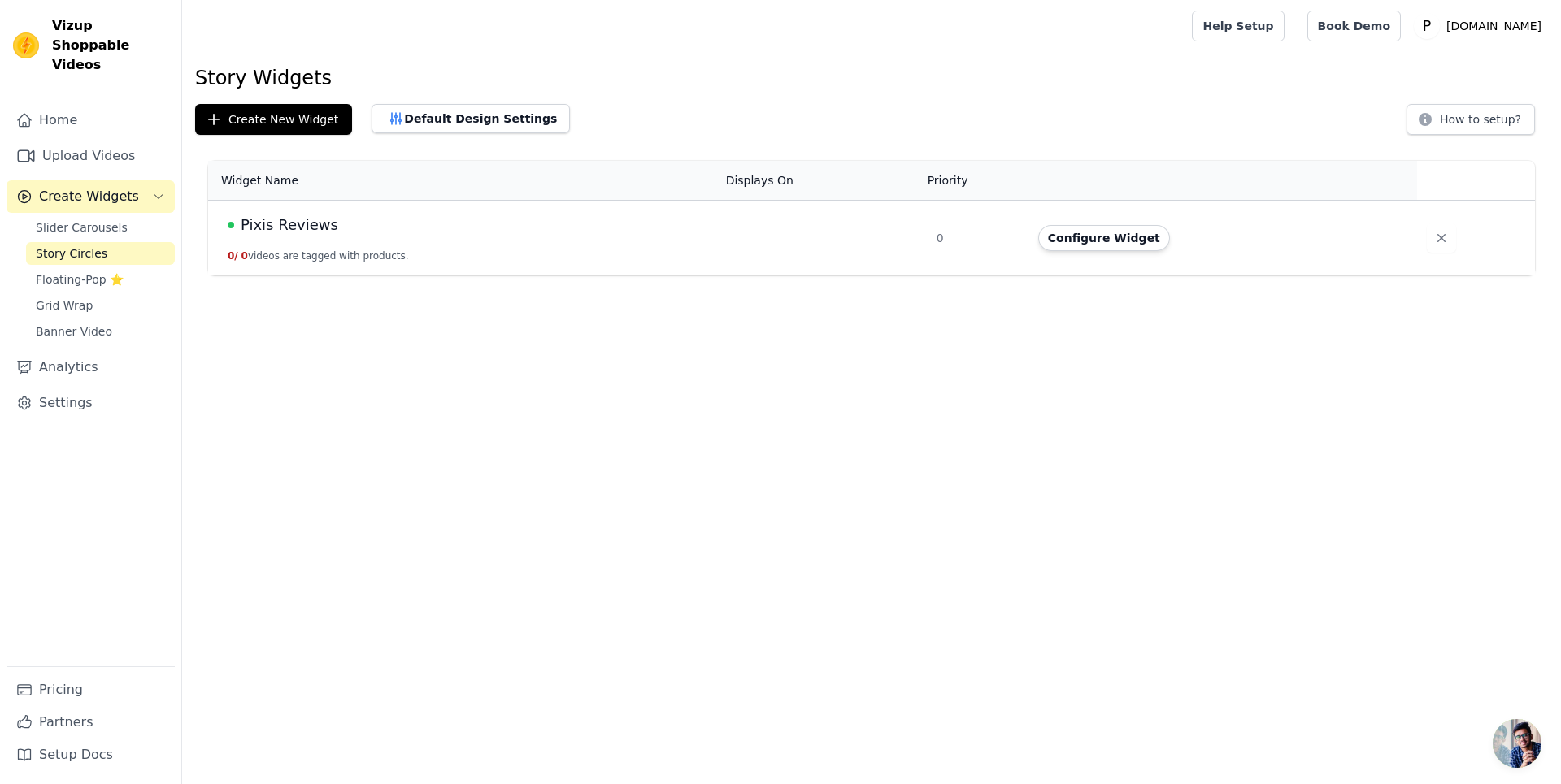
click at [762, 174] on th "Displays On" at bounding box center [821, 180] width 210 height 39
click at [303, 225] on span "Pixis Reviews" at bounding box center [289, 225] width 98 height 23
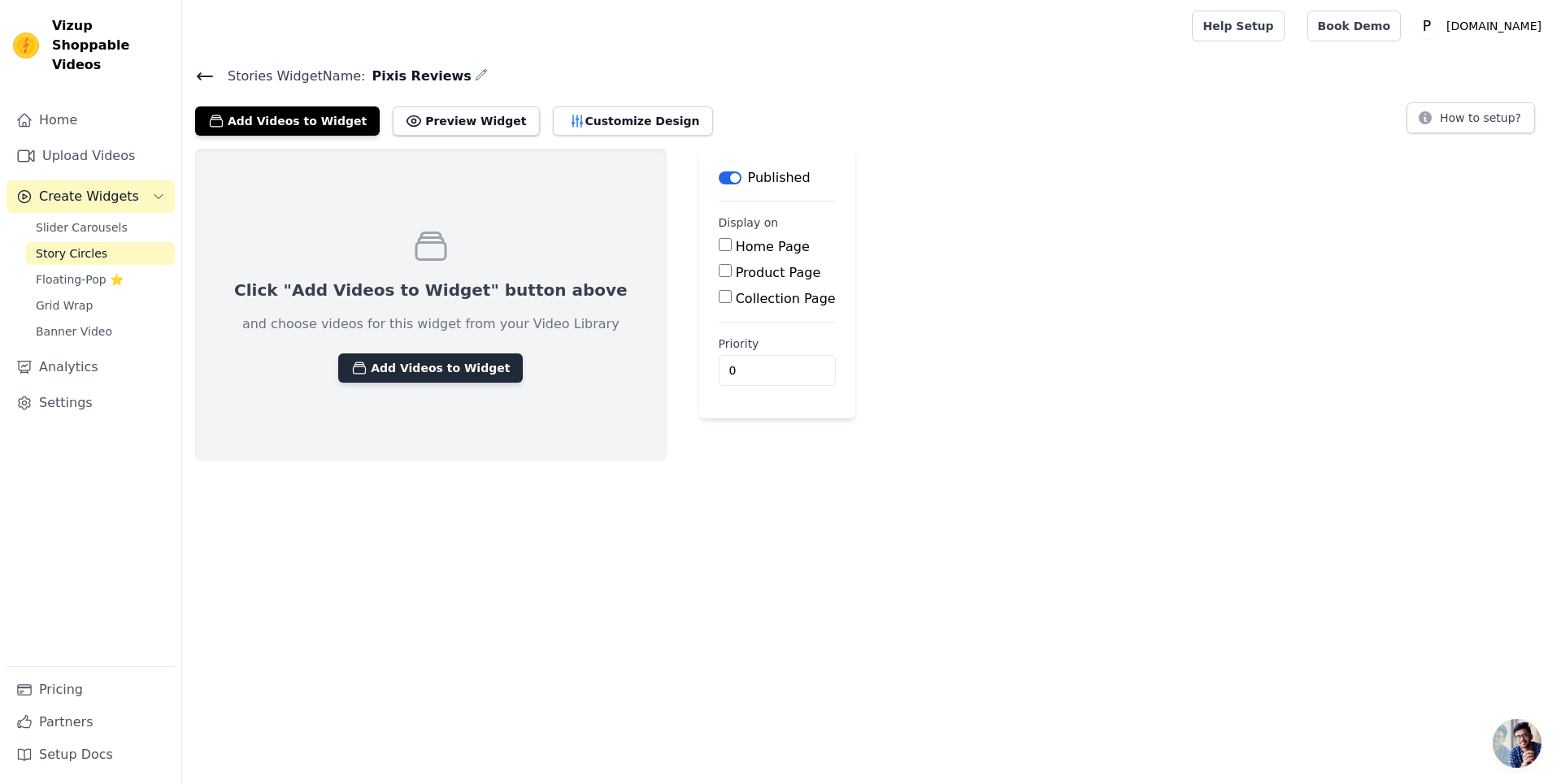
click at [474, 363] on button "Add Videos to Widget" at bounding box center [430, 368] width 185 height 30
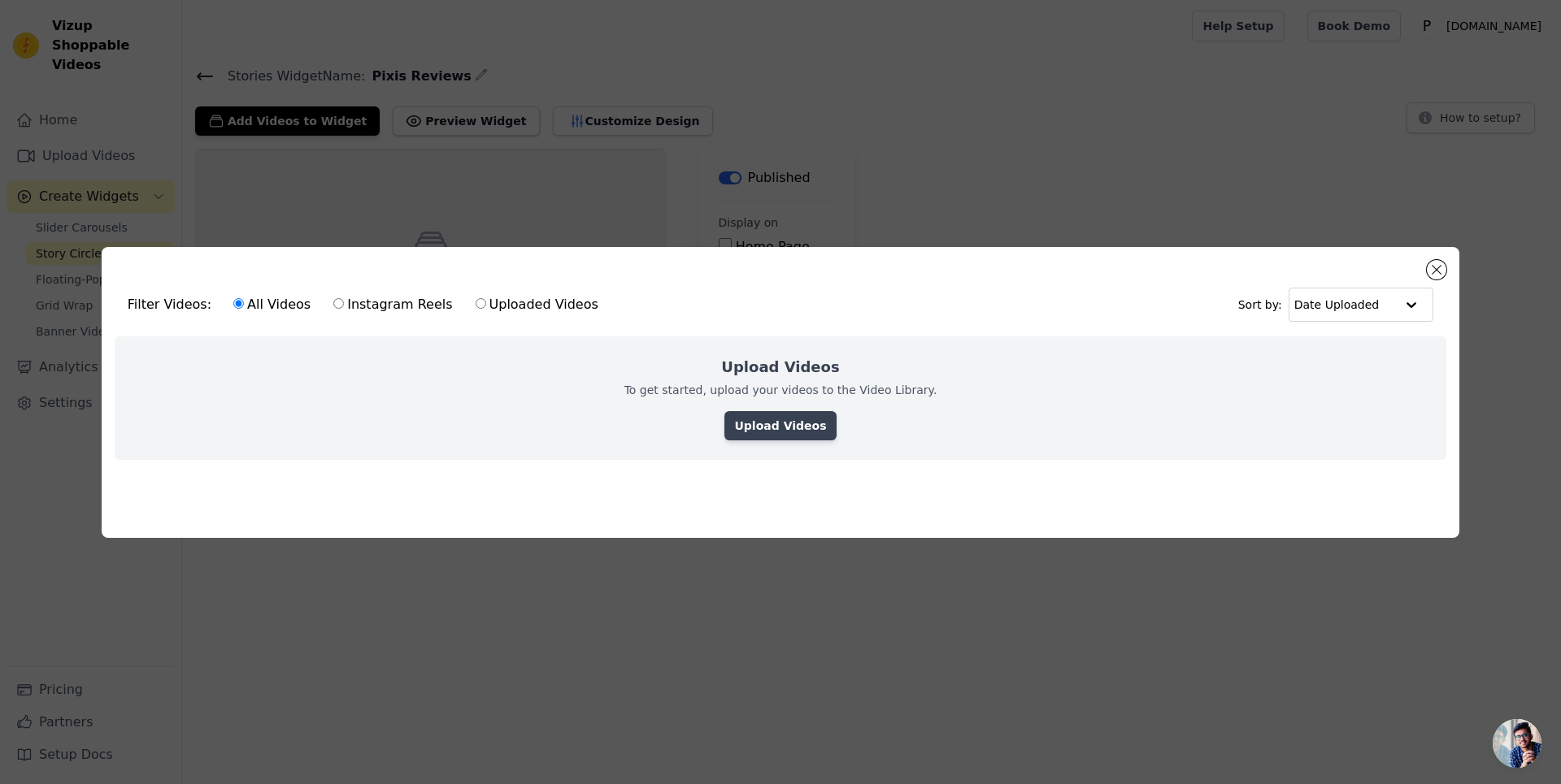
click at [808, 428] on link "Upload Videos" at bounding box center [780, 426] width 112 height 30
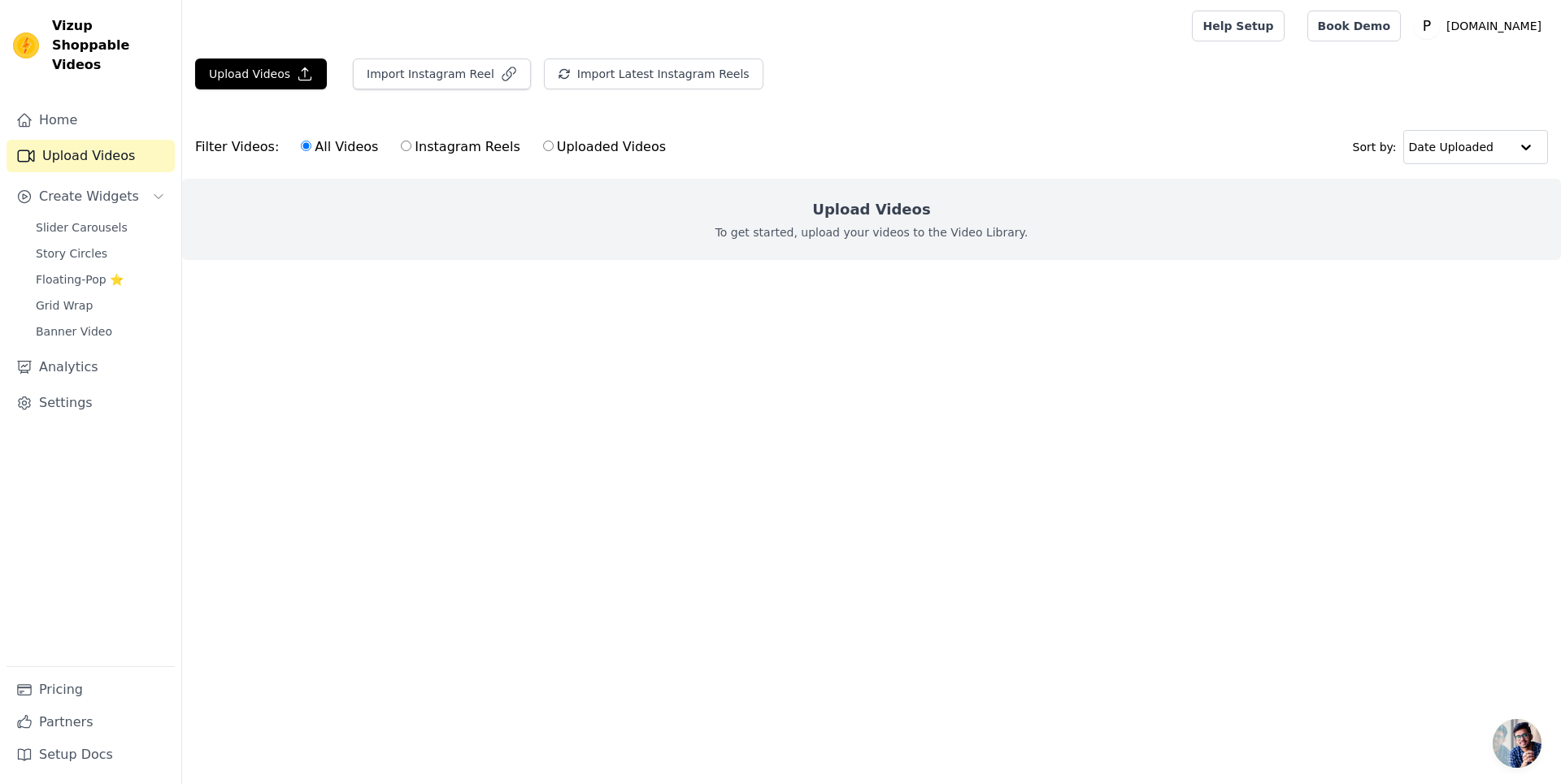
click at [409, 149] on label "Instagram Reels" at bounding box center [460, 146] width 120 height 21
click at [409, 149] on input "Instagram Reels" at bounding box center [406, 146] width 11 height 11
radio input "true"
click at [567, 145] on label "Uploaded Videos" at bounding box center [605, 146] width 124 height 21
click at [554, 145] on input "Uploaded Videos" at bounding box center [549, 146] width 11 height 11
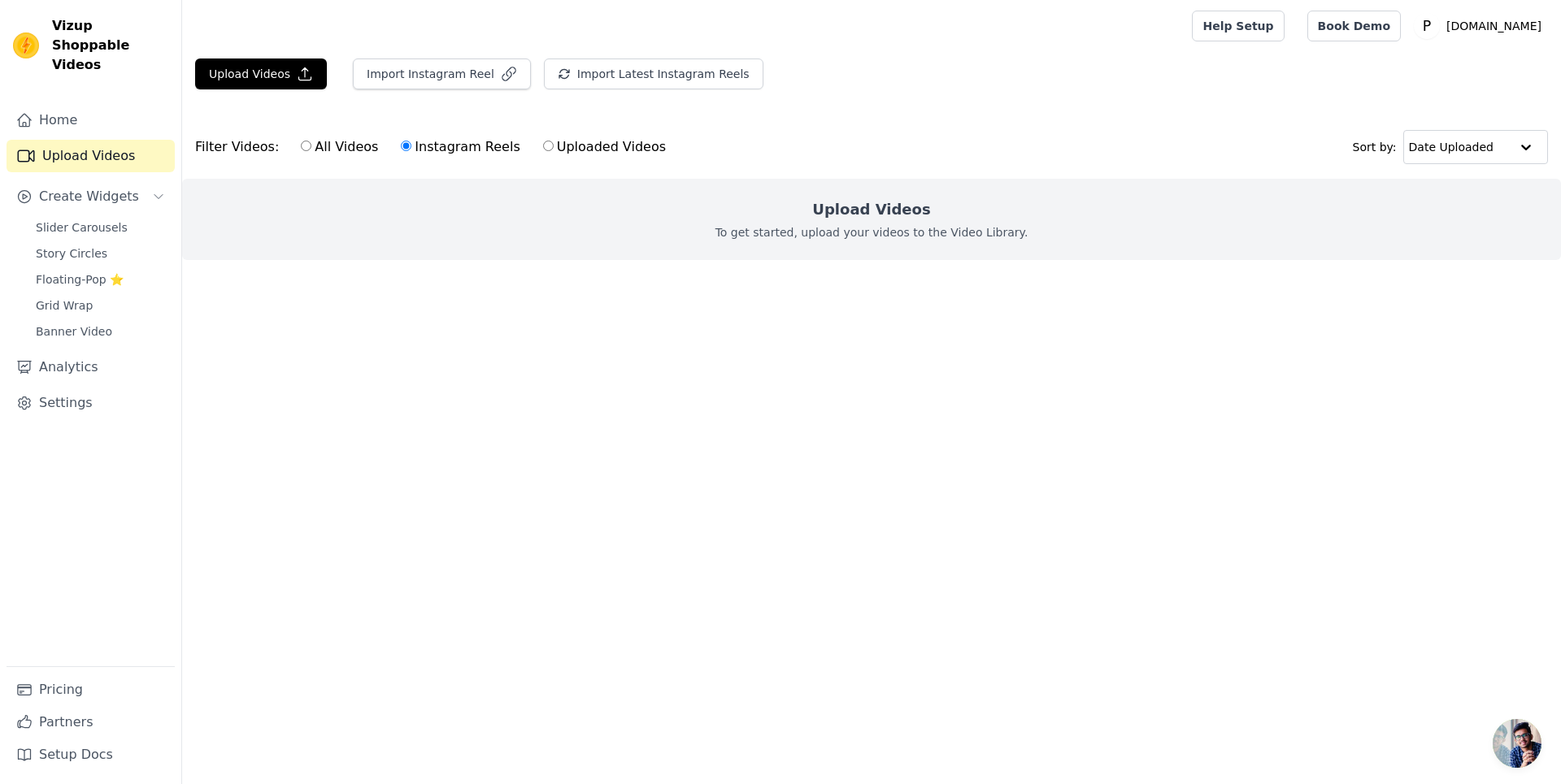
radio input "true"
click at [298, 73] on icon "button" at bounding box center [305, 74] width 16 height 16
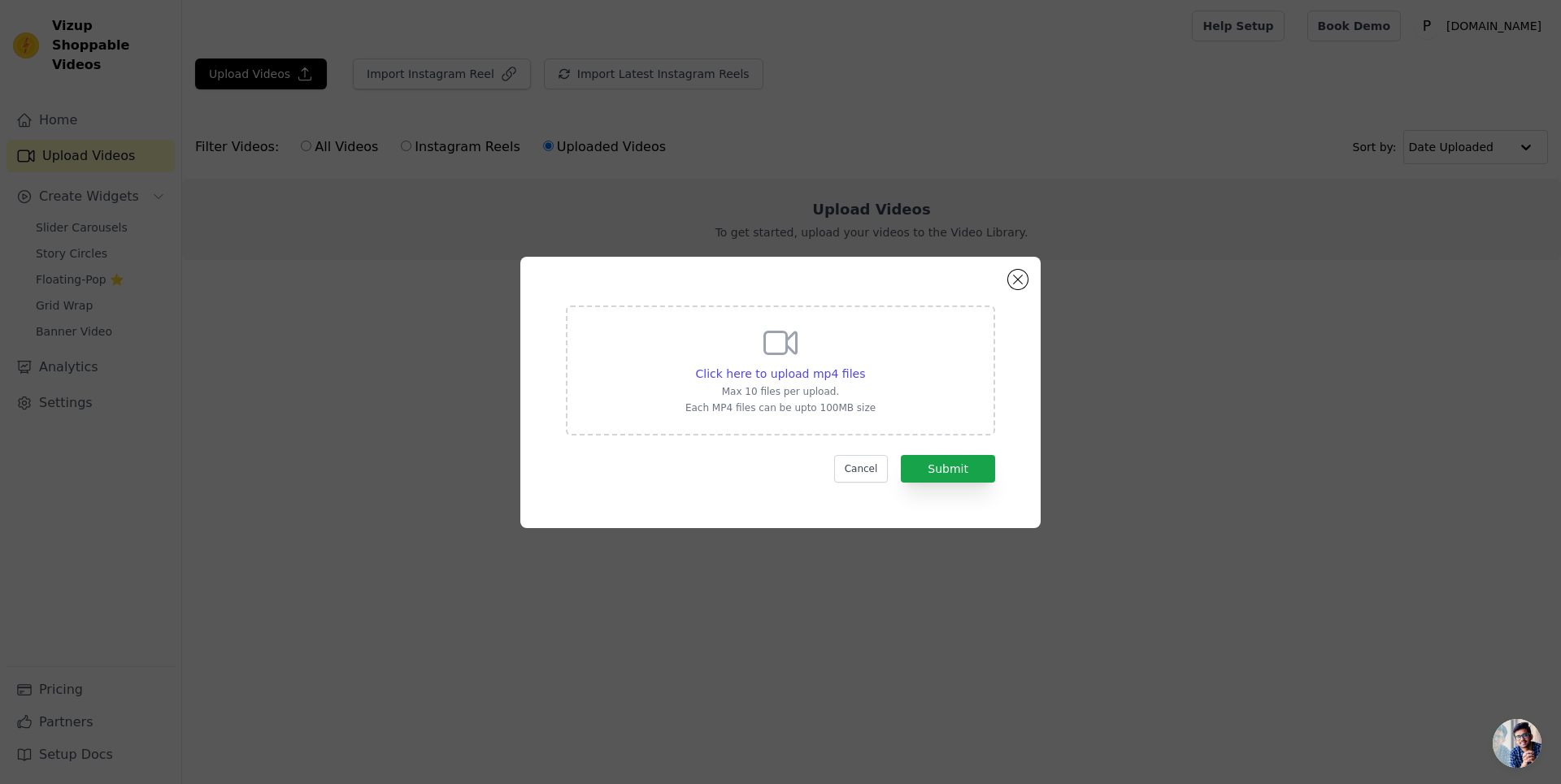
click at [813, 362] on div "Click here to upload mp4 files Max 10 files per upload. Each MP4 files can be u…" at bounding box center [780, 369] width 190 height 91
click at [864, 365] on input "Click here to upload mp4 files Max 10 files per upload. Each MP4 files can be u…" at bounding box center [864, 365] width 1 height 1
type input "C:\fakepath\VID_20250720_183853.mp4"
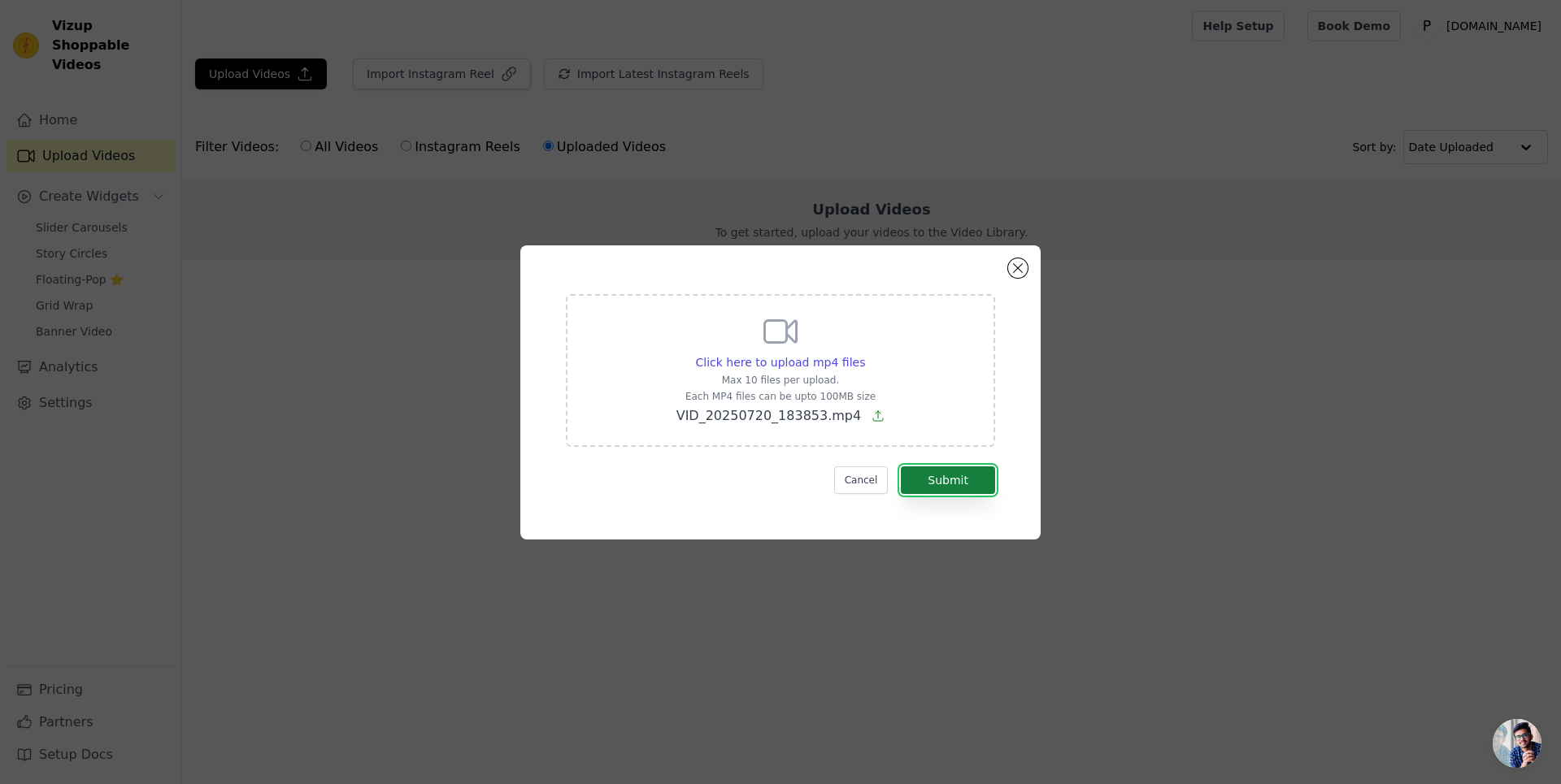
click at [932, 481] on button "Submit" at bounding box center [948, 480] width 95 height 28
click at [938, 482] on button "Submit" at bounding box center [948, 480] width 95 height 28
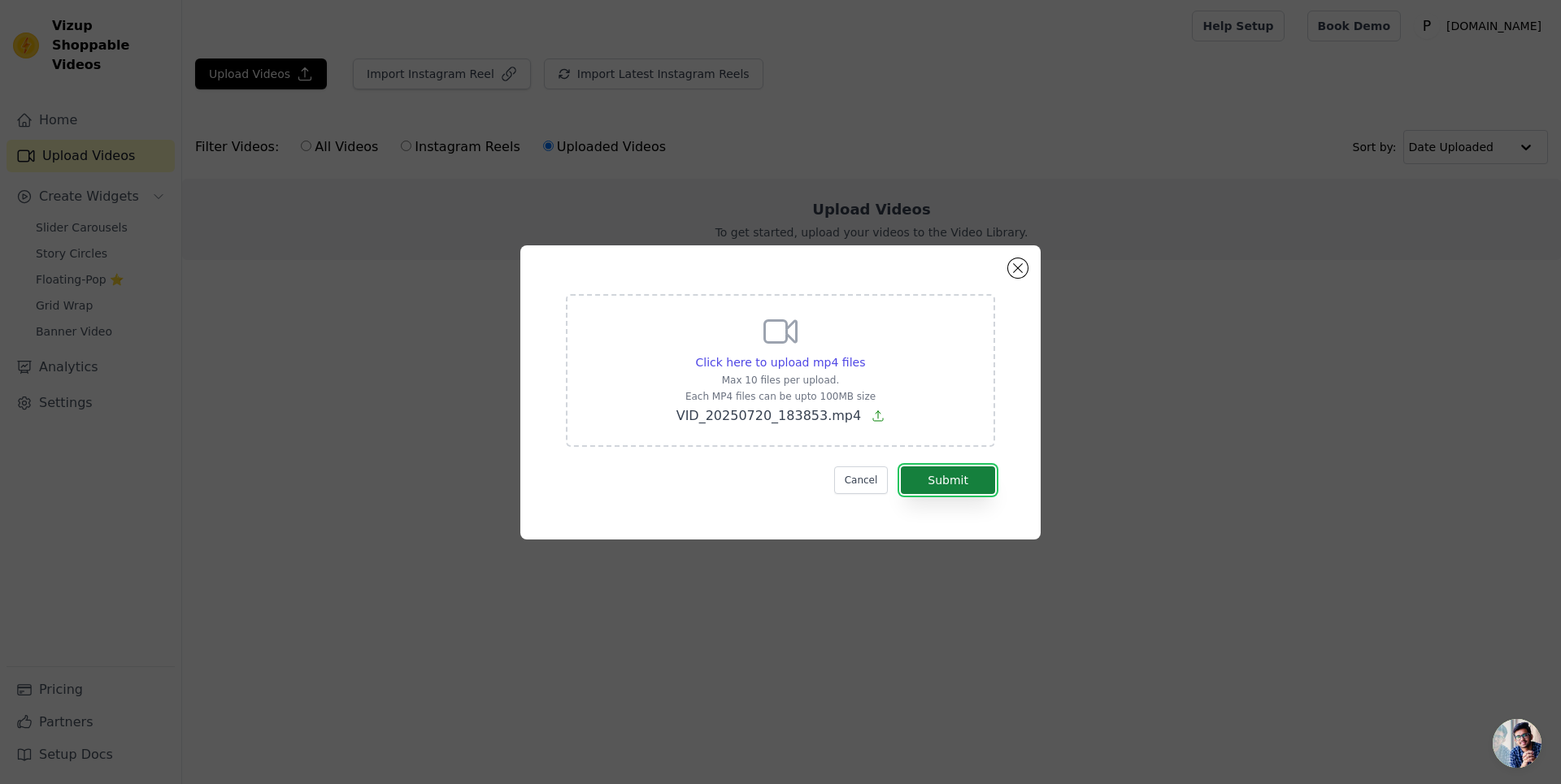
click at [938, 482] on button "Submit" at bounding box center [948, 480] width 95 height 28
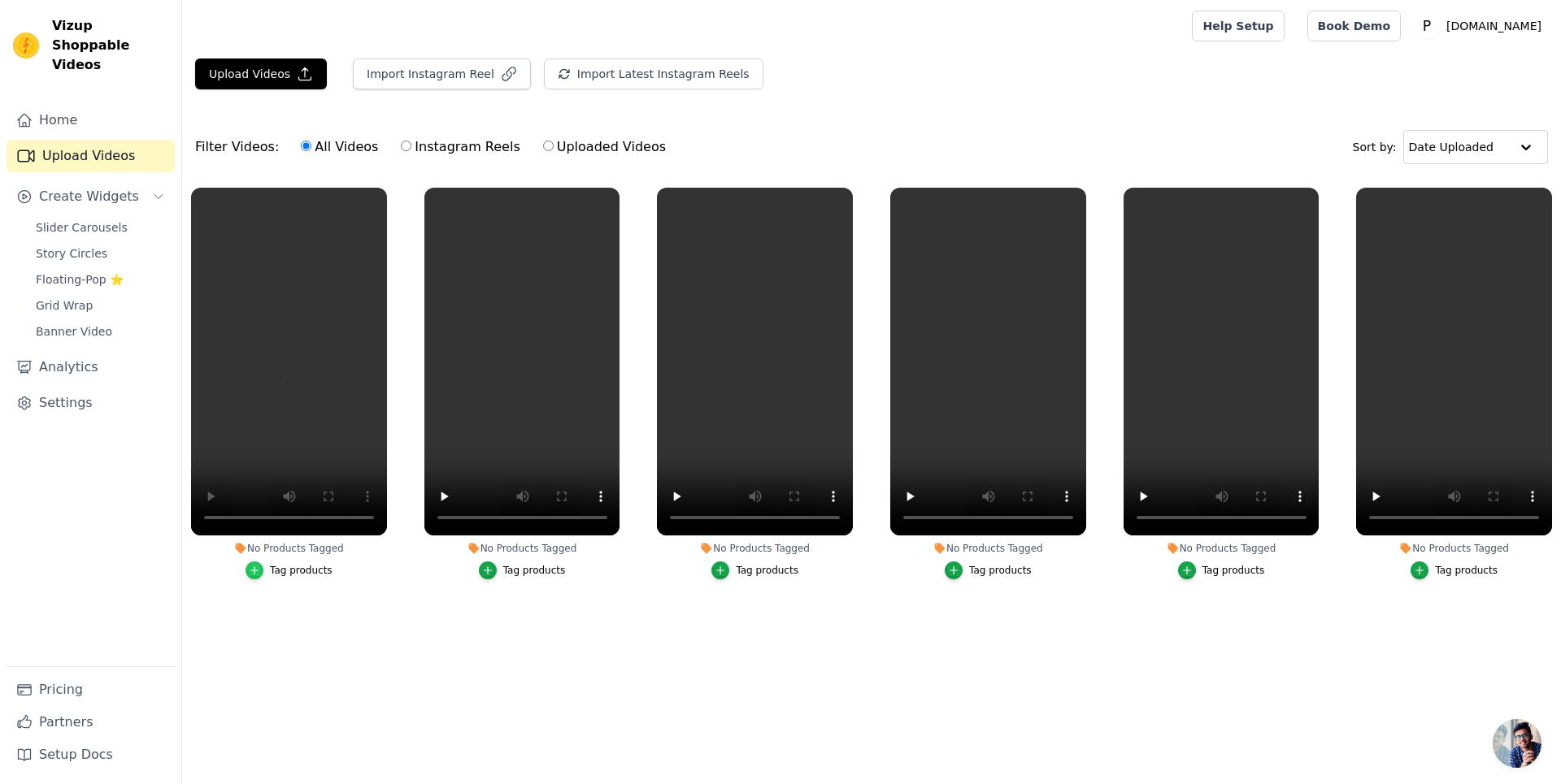
click at [251, 572] on icon "button" at bounding box center [255, 571] width 12 height 12
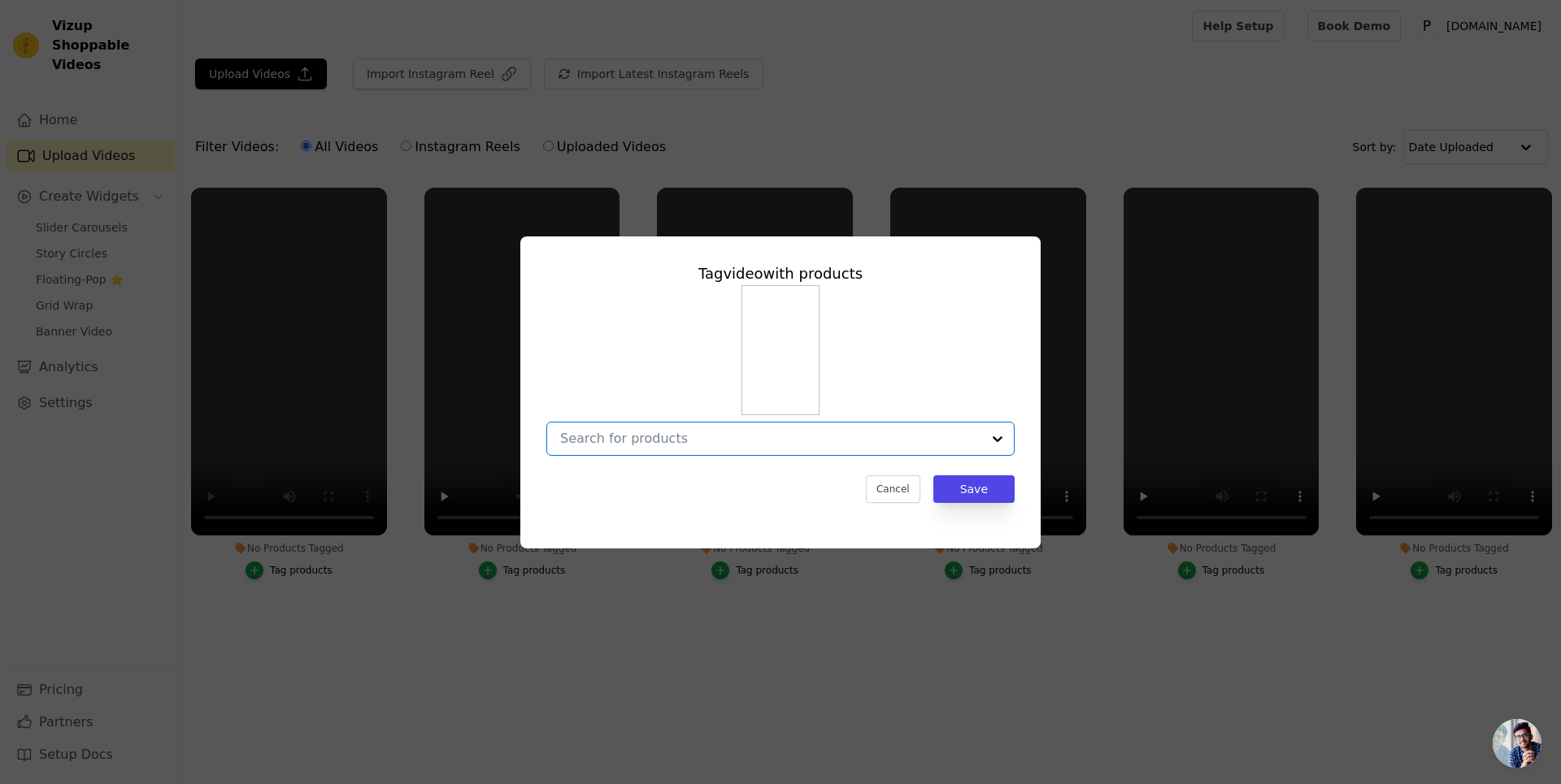
click at [664, 437] on input "No Products Tagged Tag video with products Option undefined, selected. Select i…" at bounding box center [771, 439] width 421 height 16
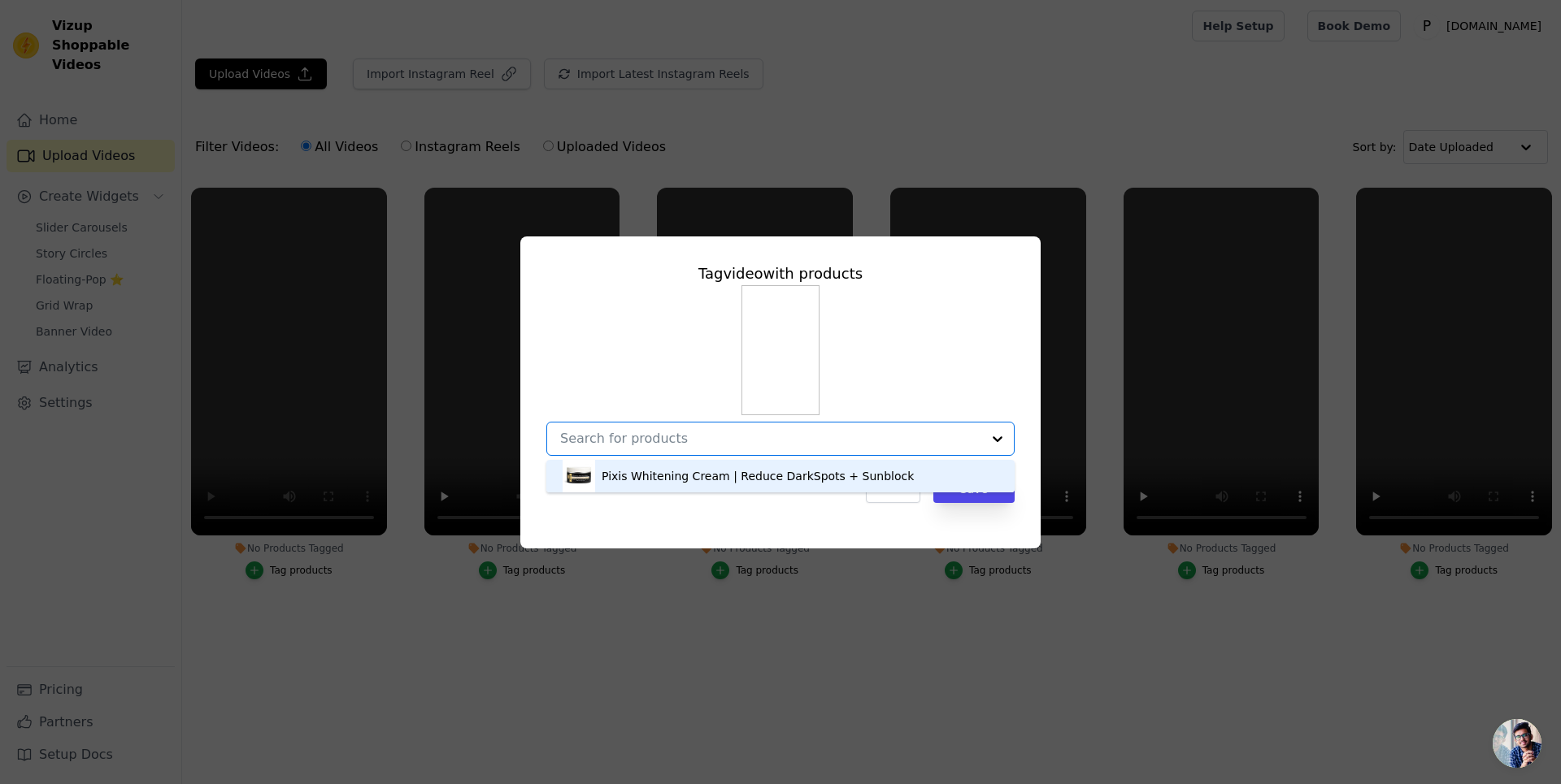
click at [652, 475] on div "Pixis Whitening Cream | Reduce DarkSpots + Sunblock" at bounding box center [758, 476] width 312 height 16
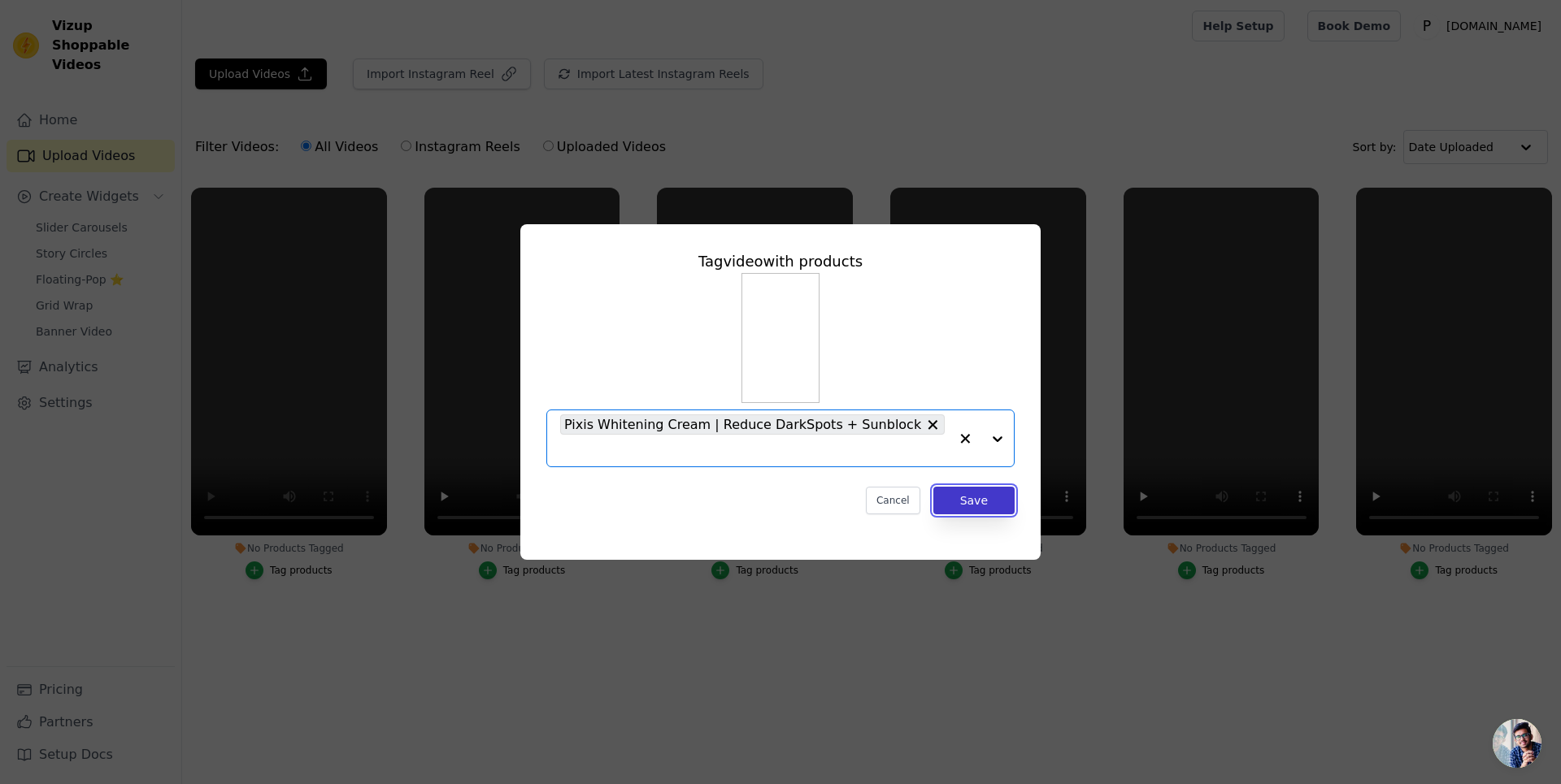
click at [992, 487] on button "Save" at bounding box center [974, 501] width 81 height 28
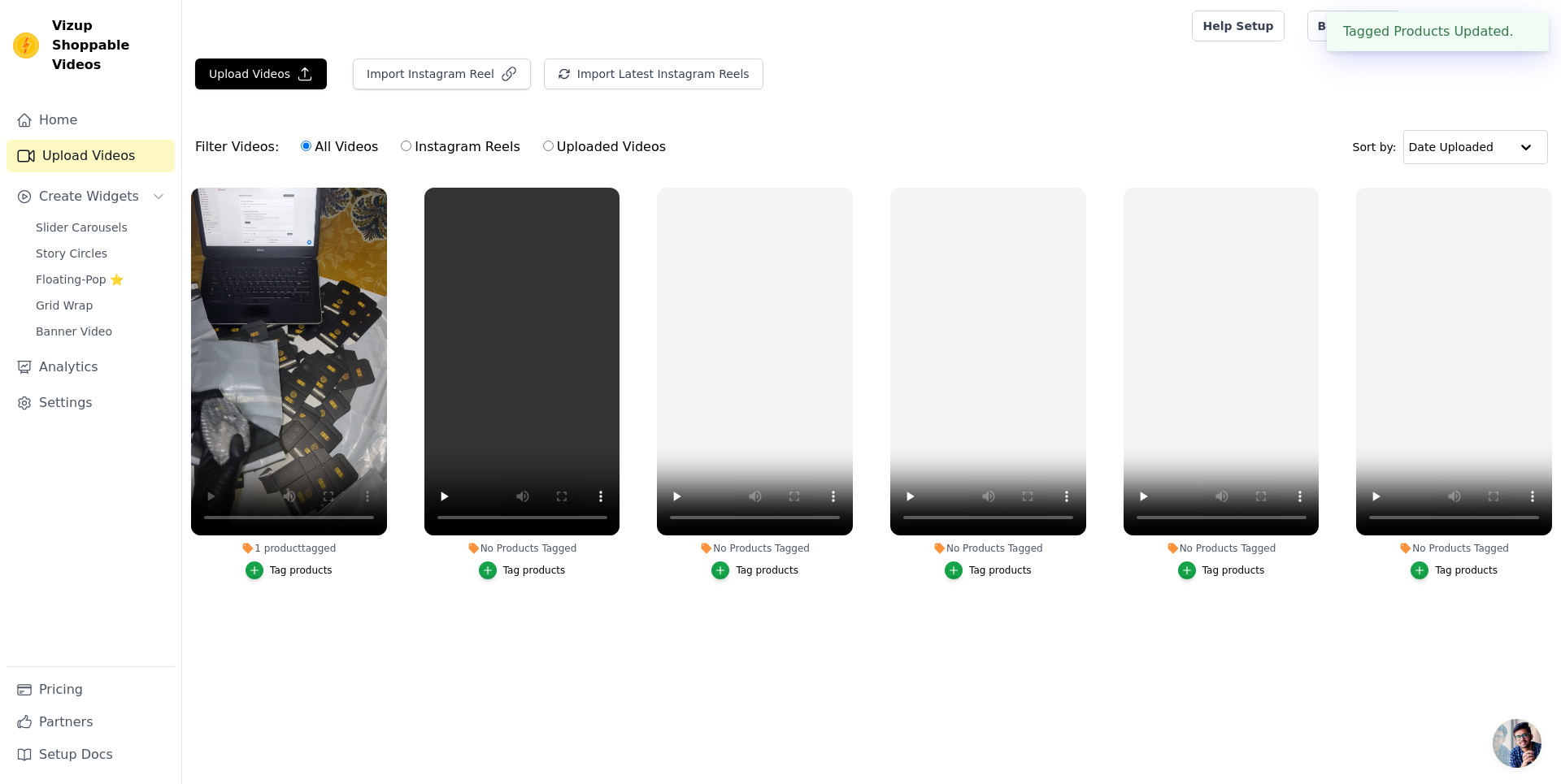
click at [269, 571] on button "Tag products" at bounding box center [289, 570] width 87 height 18
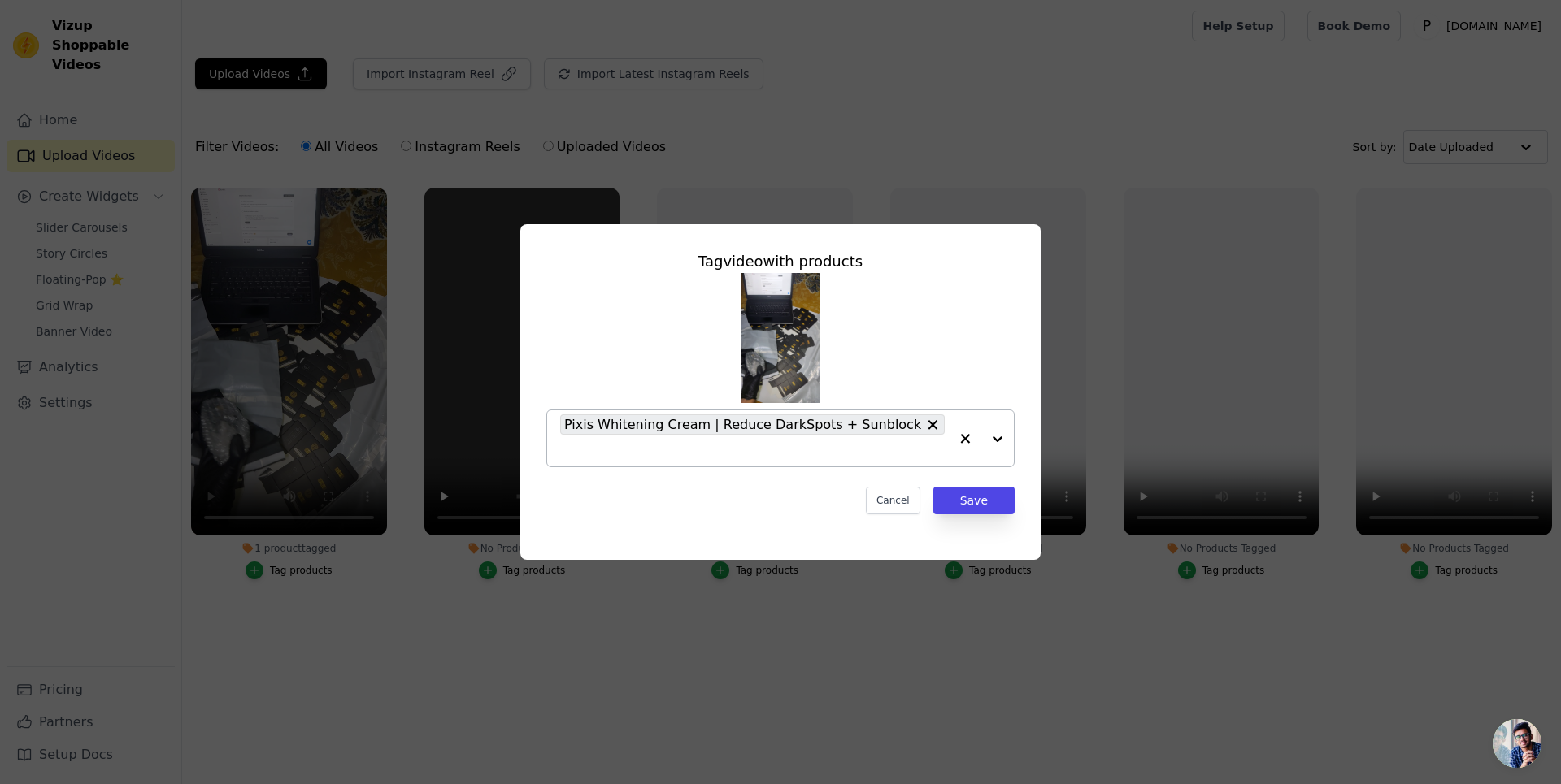
click at [1001, 439] on div at bounding box center [982, 438] width 65 height 56
click at [960, 373] on div "Pixis Whitening Cream | Reduce DarkSpots + Sunblock" at bounding box center [780, 370] width 469 height 194
click at [974, 496] on button "Save" at bounding box center [974, 501] width 81 height 28
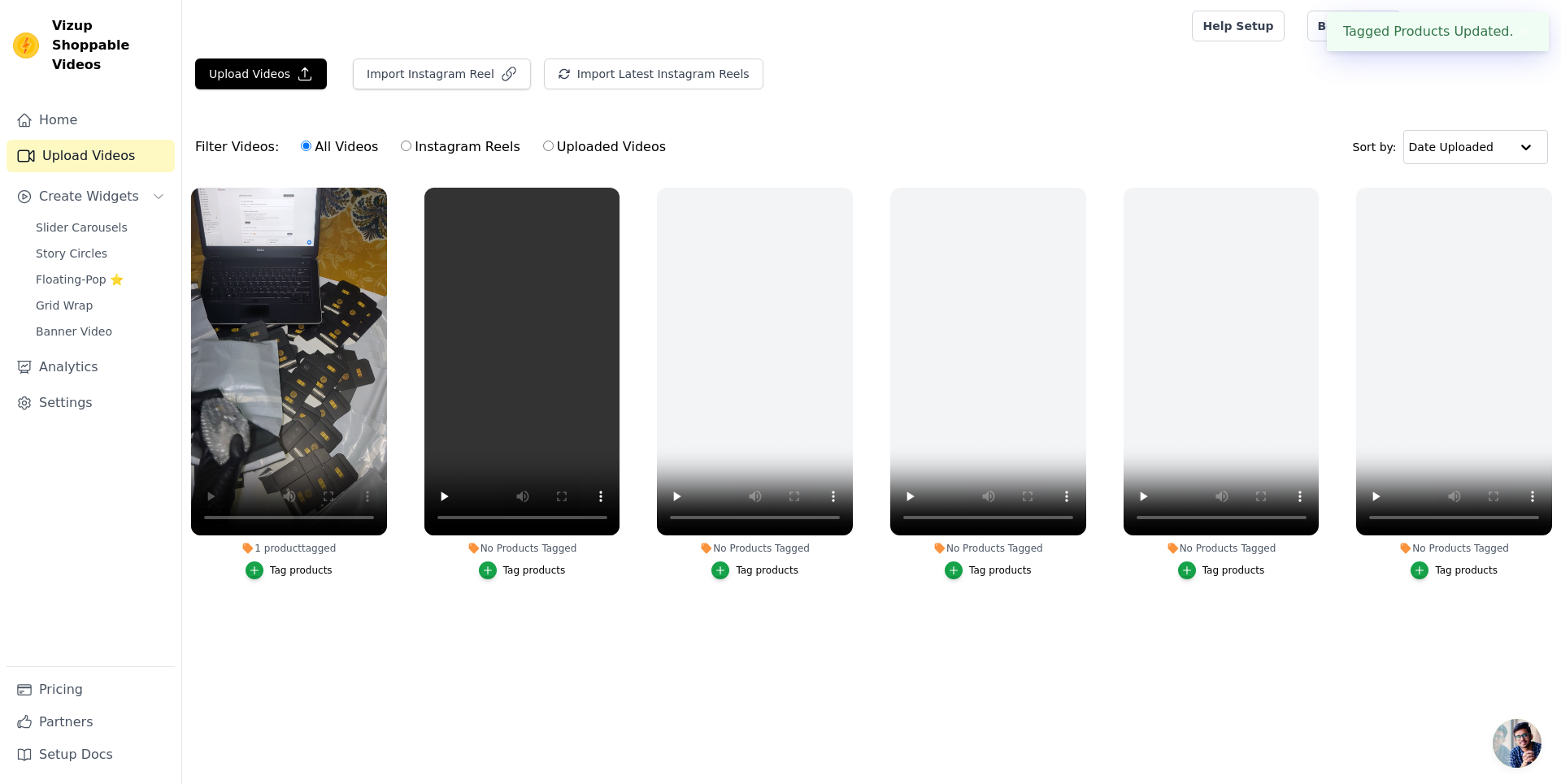
click at [924, 81] on div "Upload Videos Import Instagram Reel Import Latest Instagram Reels Import Latest…" at bounding box center [872, 80] width 1379 height 44
click at [611, 187] on icon "button" at bounding box center [617, 191] width 12 height 12
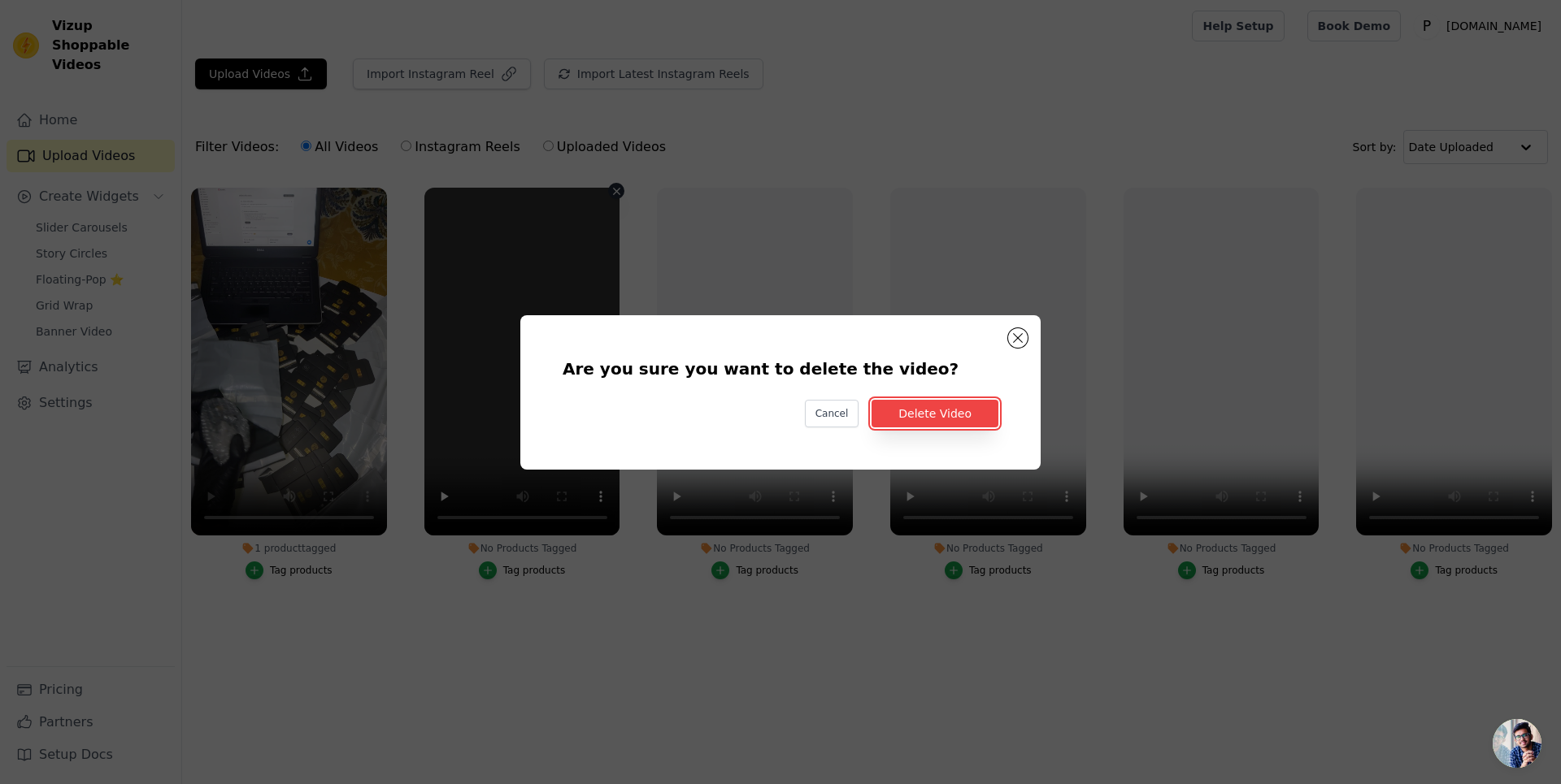
drag, startPoint x: 895, startPoint y: 409, endPoint x: 876, endPoint y: 374, distance: 39.8
click at [895, 409] on button "Delete Video" at bounding box center [934, 413] width 127 height 28
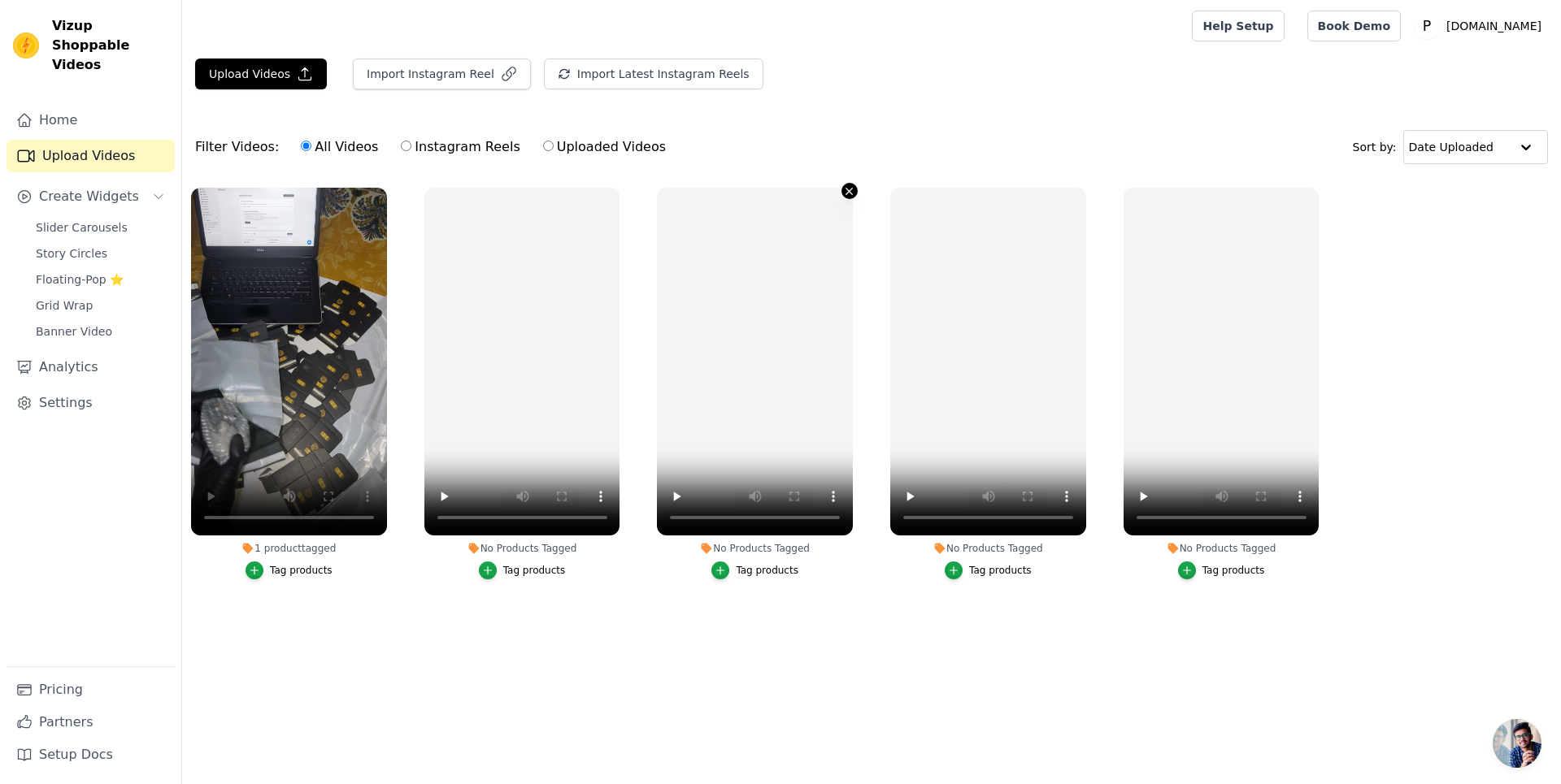
click at [851, 187] on icon "button" at bounding box center [850, 191] width 12 height 12
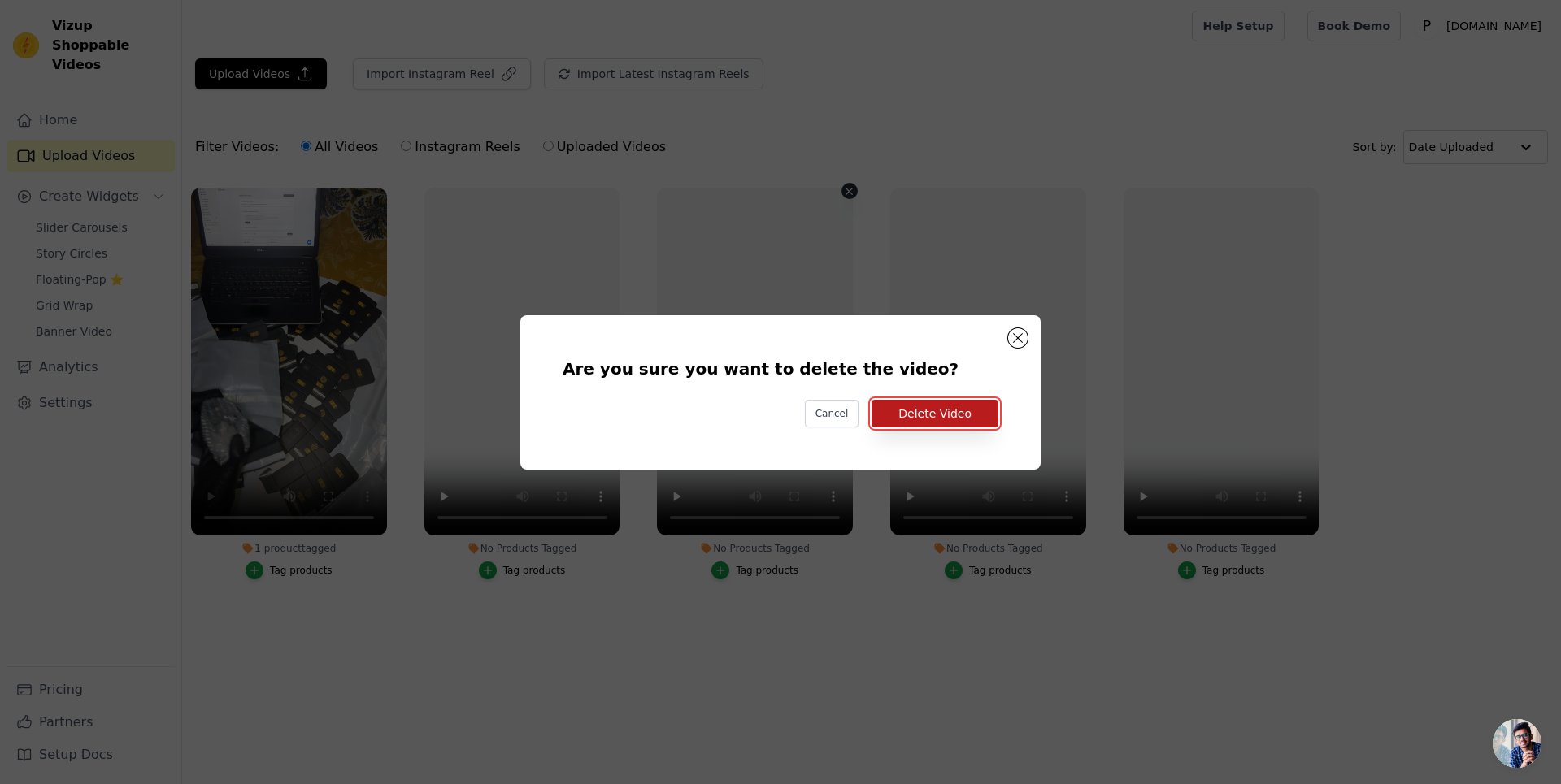
click at [927, 413] on button "Delete Video" at bounding box center [934, 413] width 127 height 28
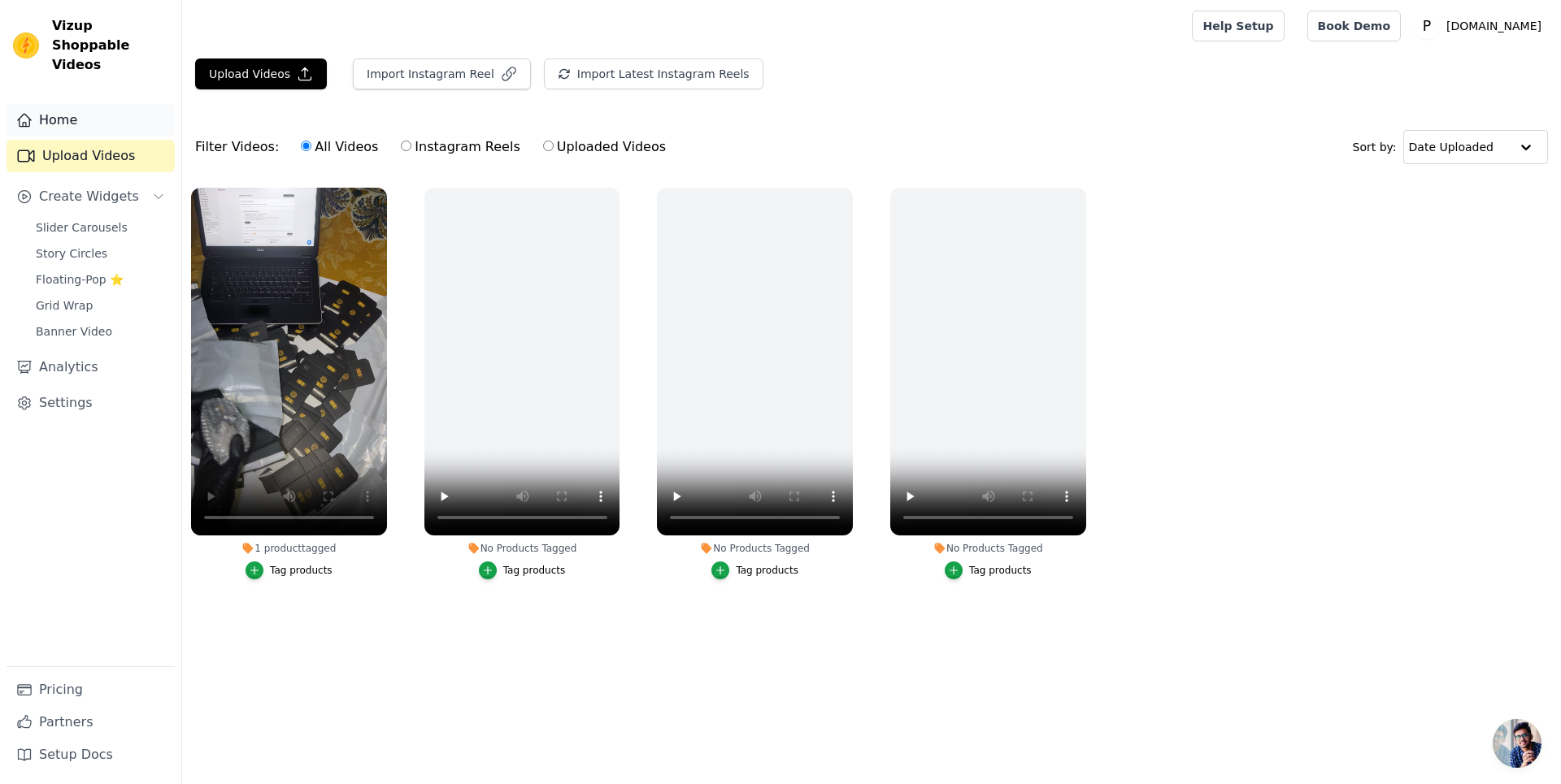
click at [81, 104] on link "Home" at bounding box center [91, 119] width 169 height 33
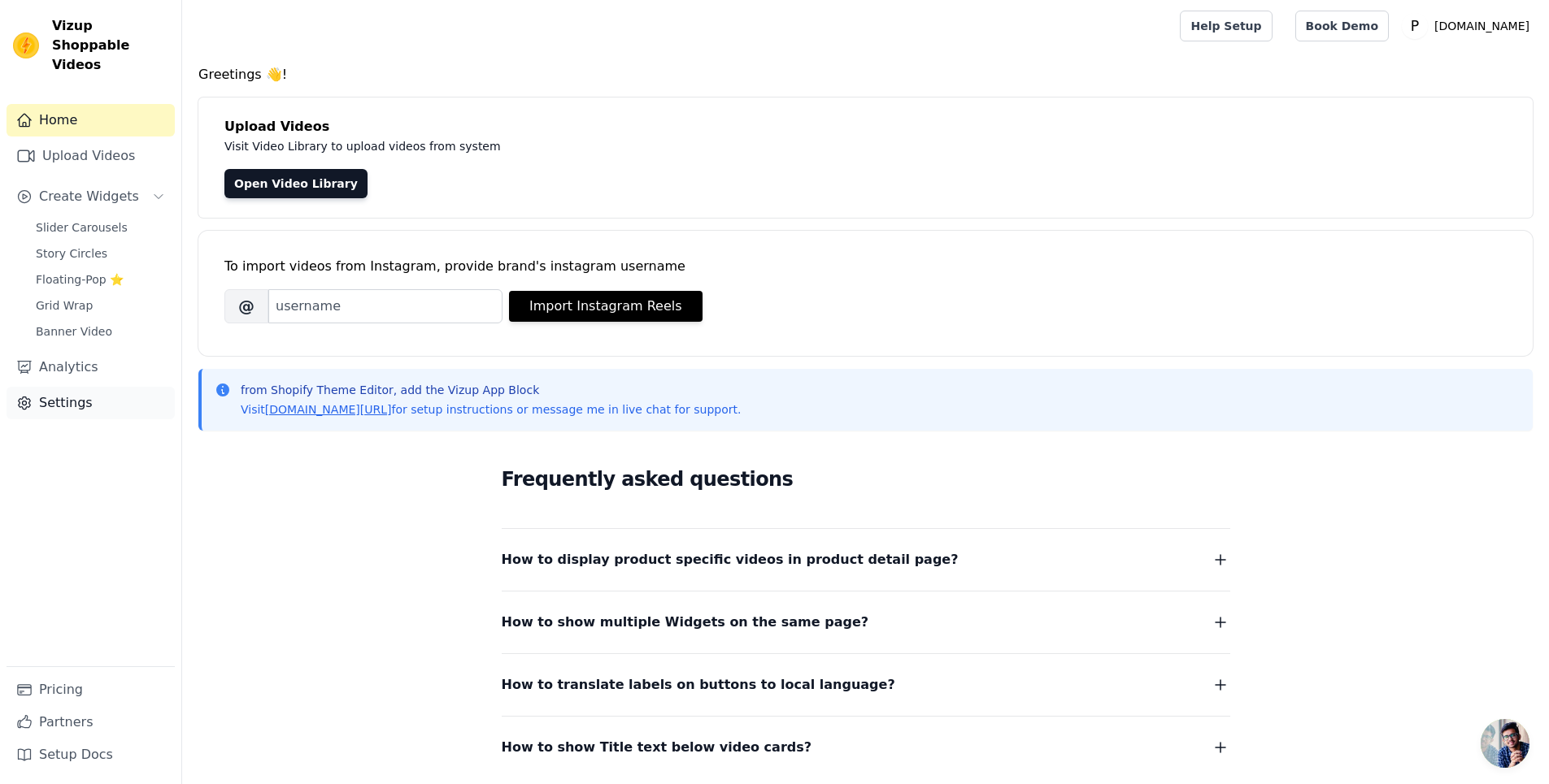
click at [81, 395] on link "Settings" at bounding box center [91, 402] width 169 height 33
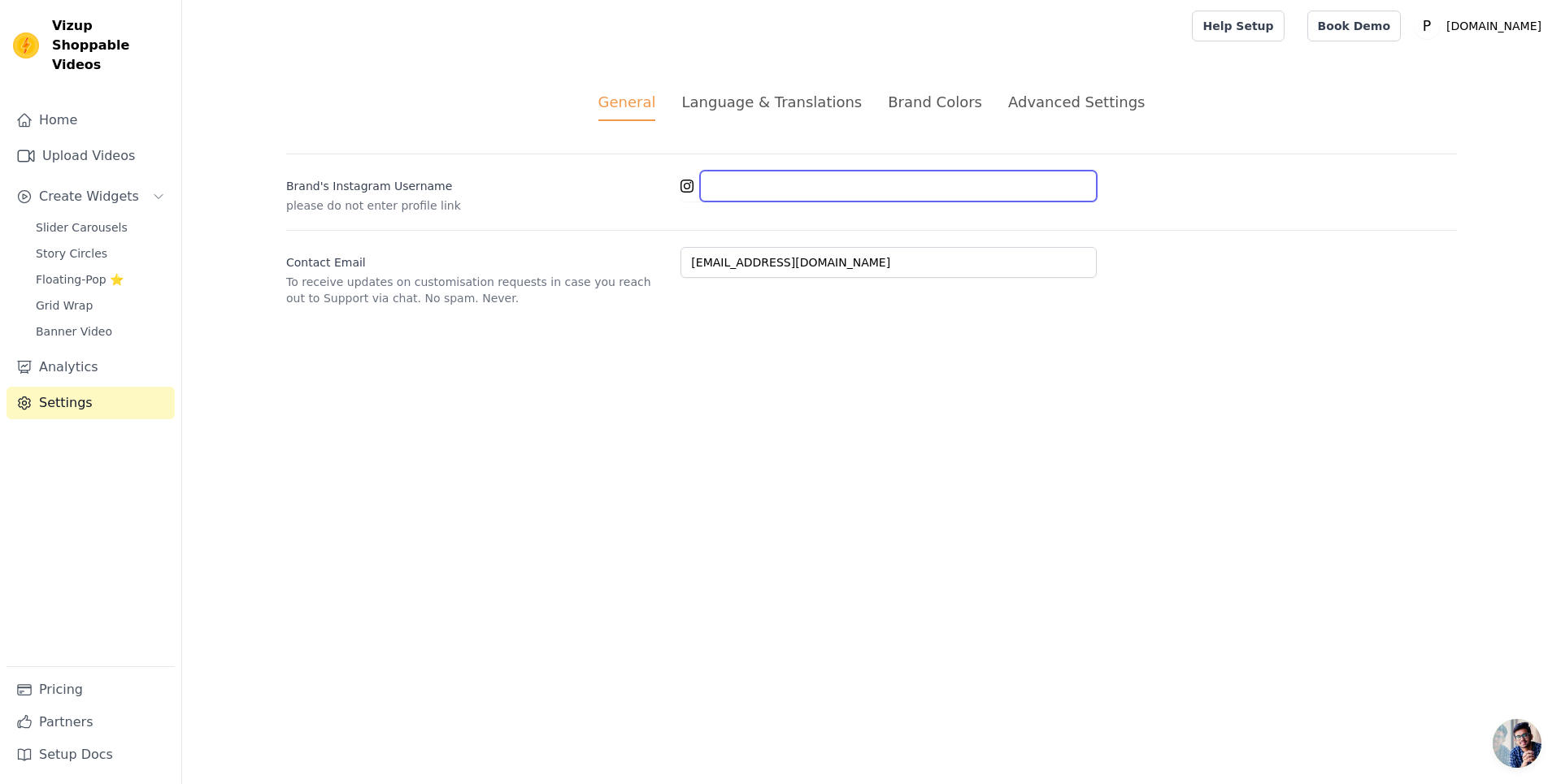
click at [748, 180] on input "Brand's Instagram Username" at bounding box center [899, 185] width 397 height 31
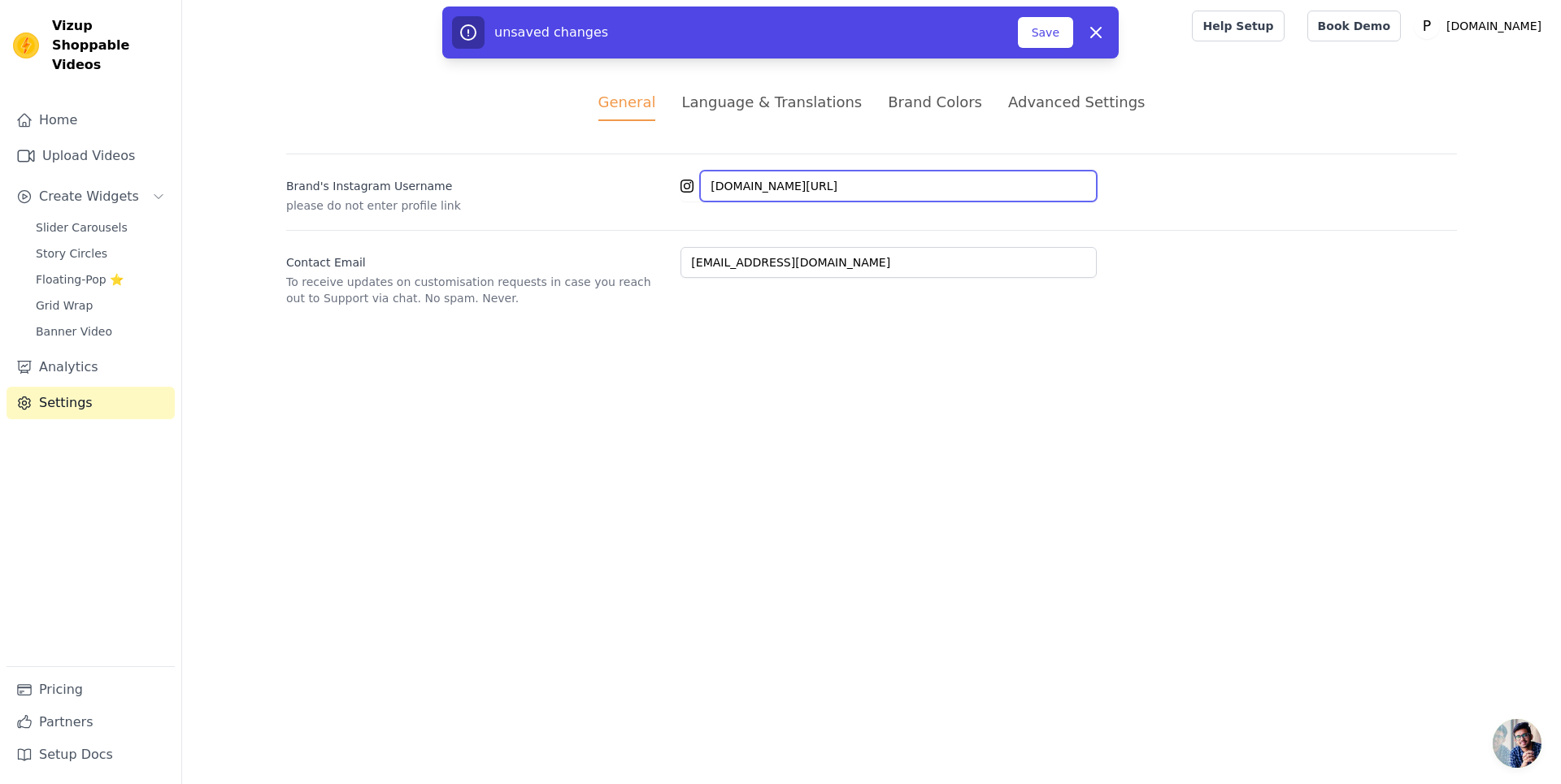
type input "instagram.com/muneeb__store/"
click at [832, 343] on div "General Language & Translations Brand Colors Advanced Settings unsaved changes …" at bounding box center [872, 199] width 1249 height 294
click at [1040, 46] on button "Save" at bounding box center [1046, 32] width 55 height 31
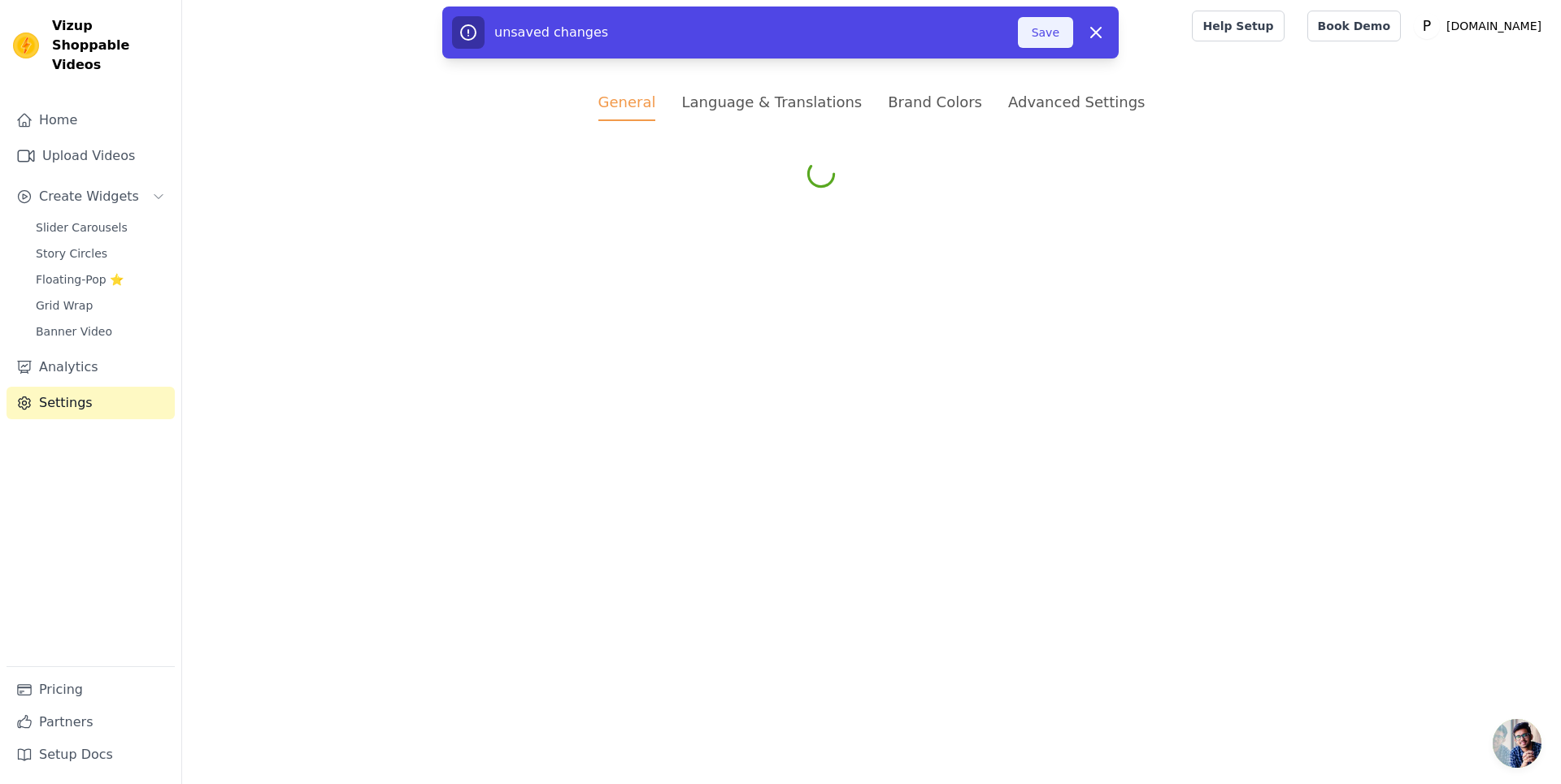
click at [1044, 39] on button "Save" at bounding box center [1046, 32] width 55 height 31
click at [99, 323] on span "Banner Video" at bounding box center [73, 331] width 76 height 16
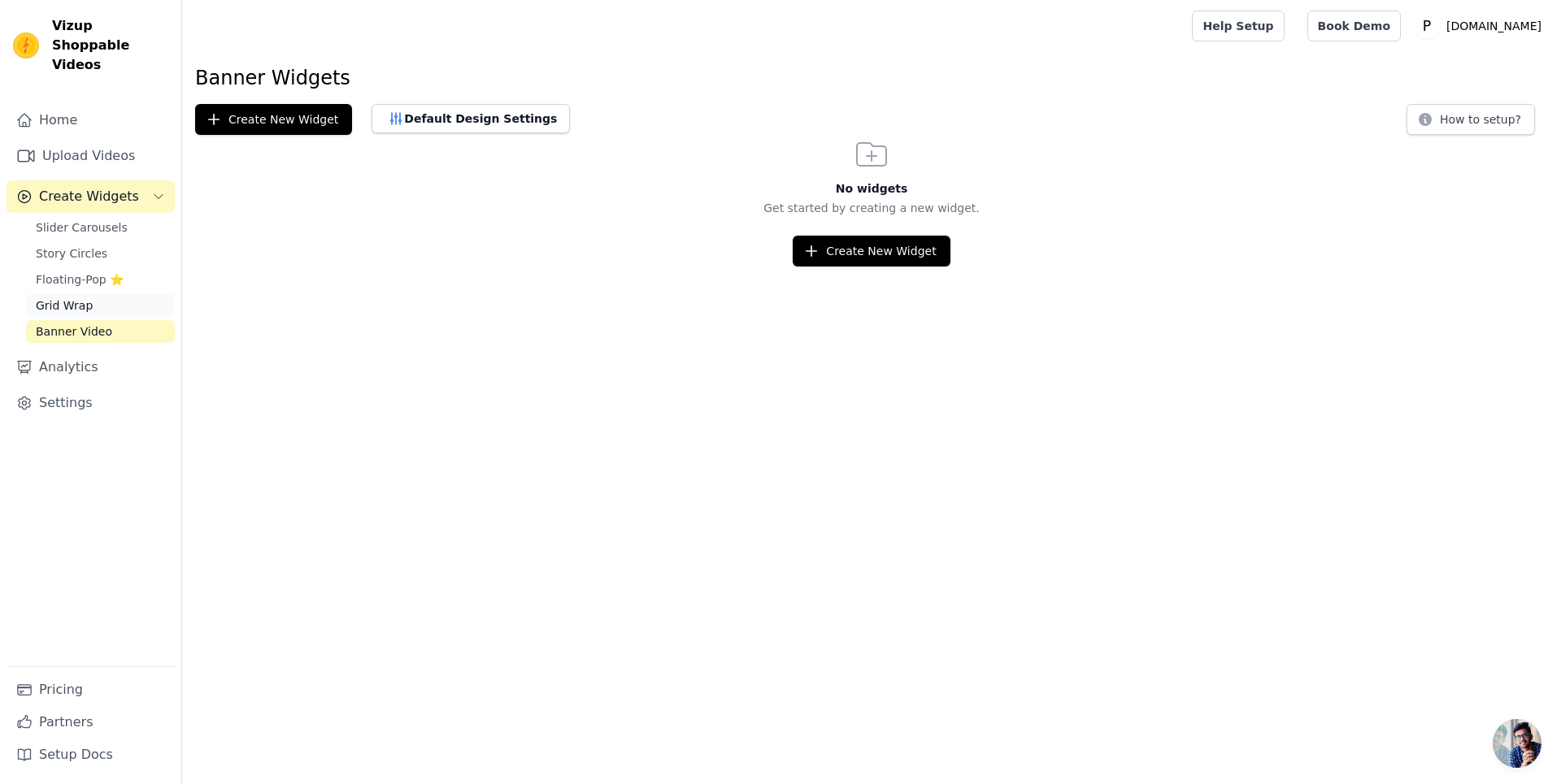
click at [109, 294] on link "Grid Wrap" at bounding box center [100, 305] width 149 height 23
click at [107, 271] on span "Floating-Pop ⭐" at bounding box center [79, 279] width 88 height 16
